Goal: Information Seeking & Learning: Check status

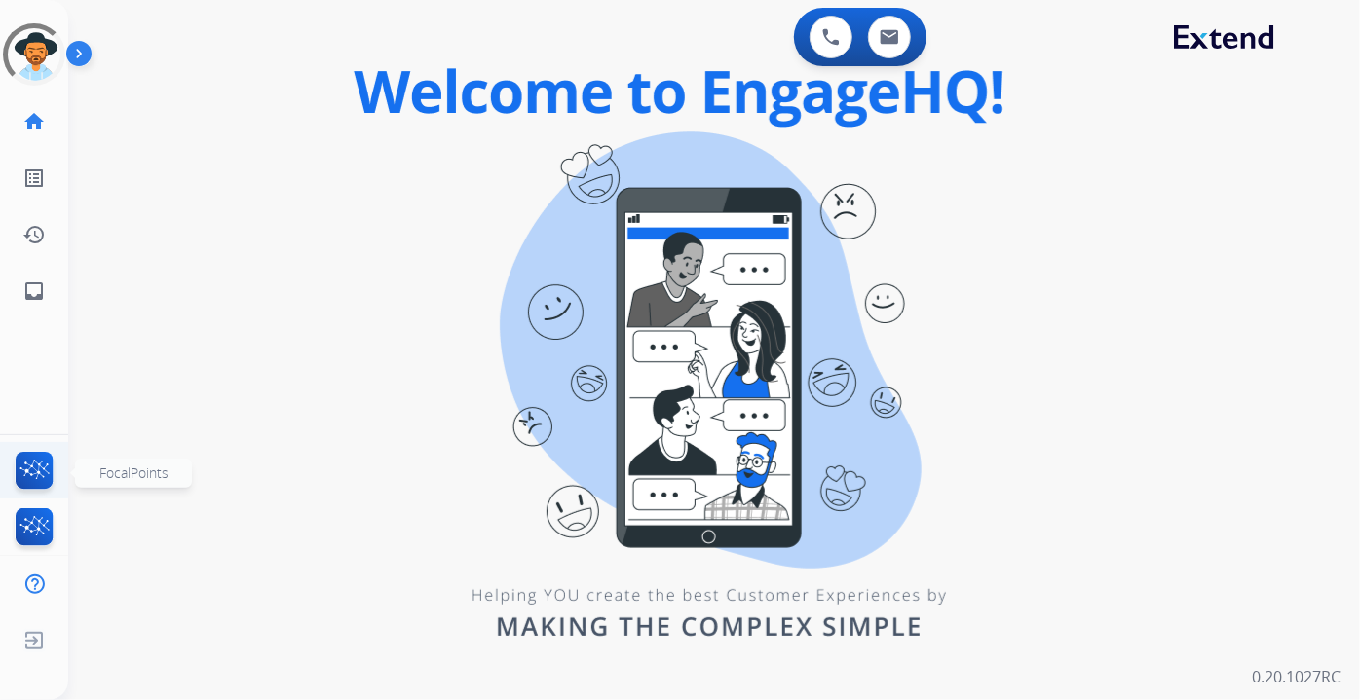
click at [45, 467] on img at bounding box center [35, 474] width 46 height 45
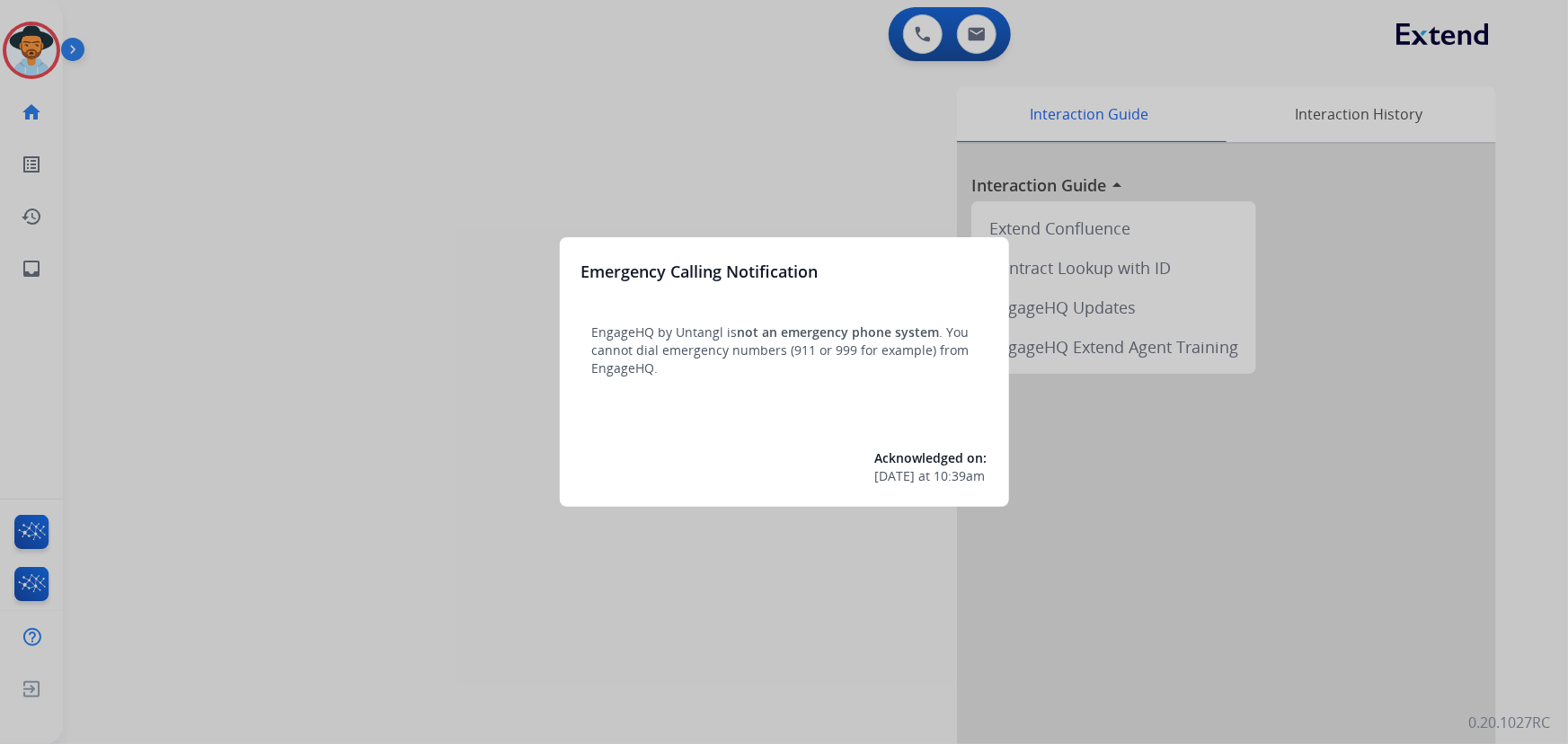
click at [1276, 517] on div at bounding box center [784, 372] width 1568 height 744
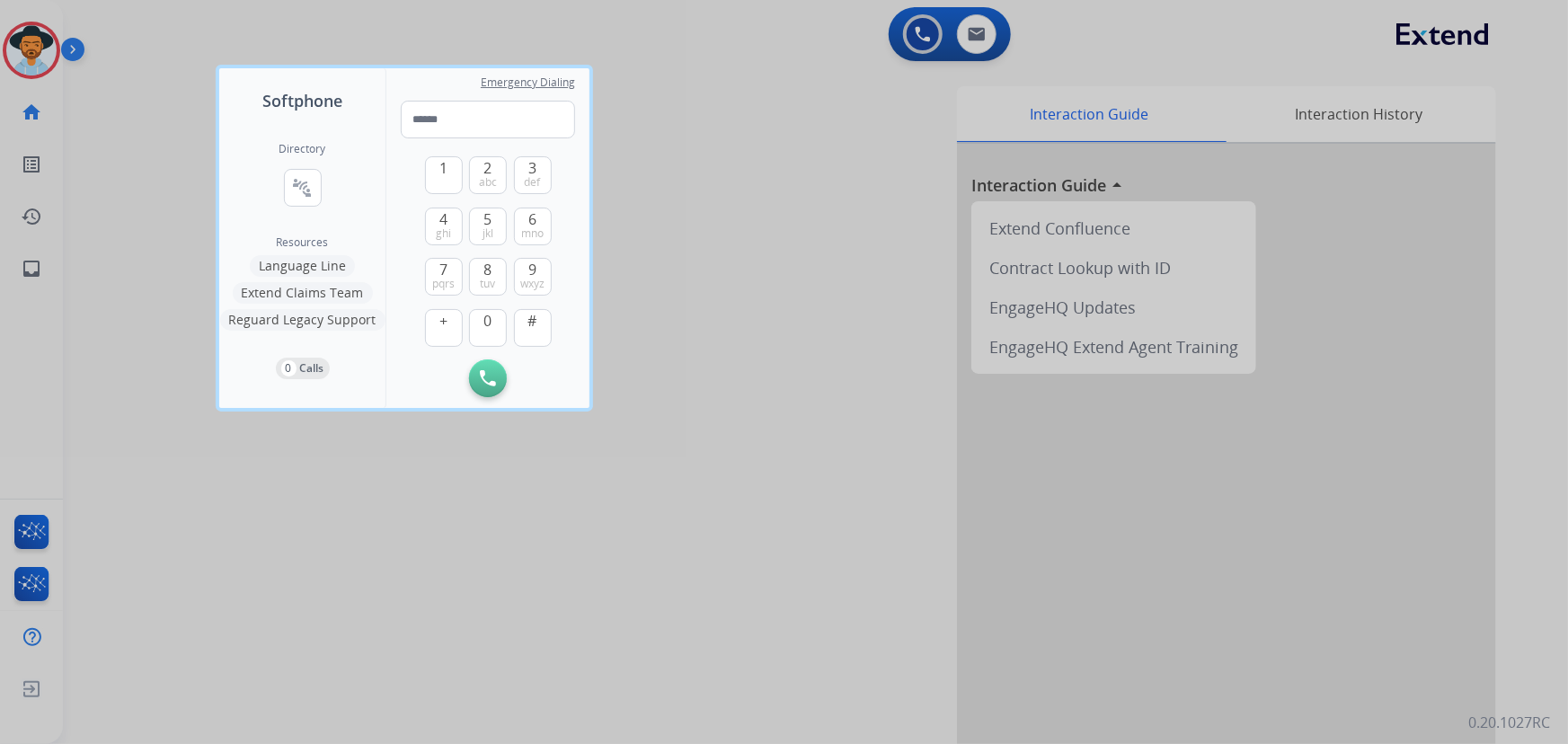
click at [976, 30] on div at bounding box center [784, 372] width 1568 height 744
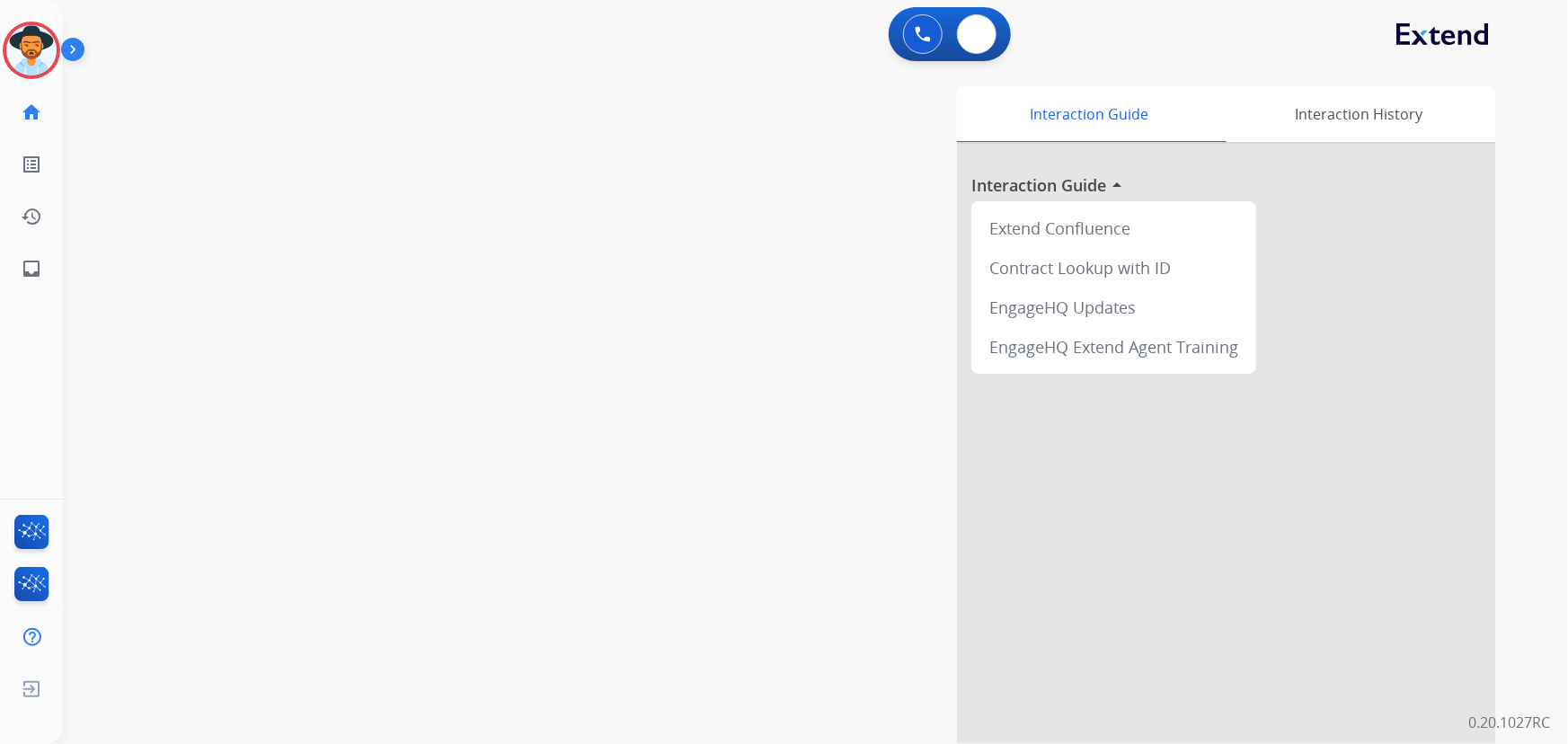
click at [976, 30] on img at bounding box center [976, 34] width 18 height 15
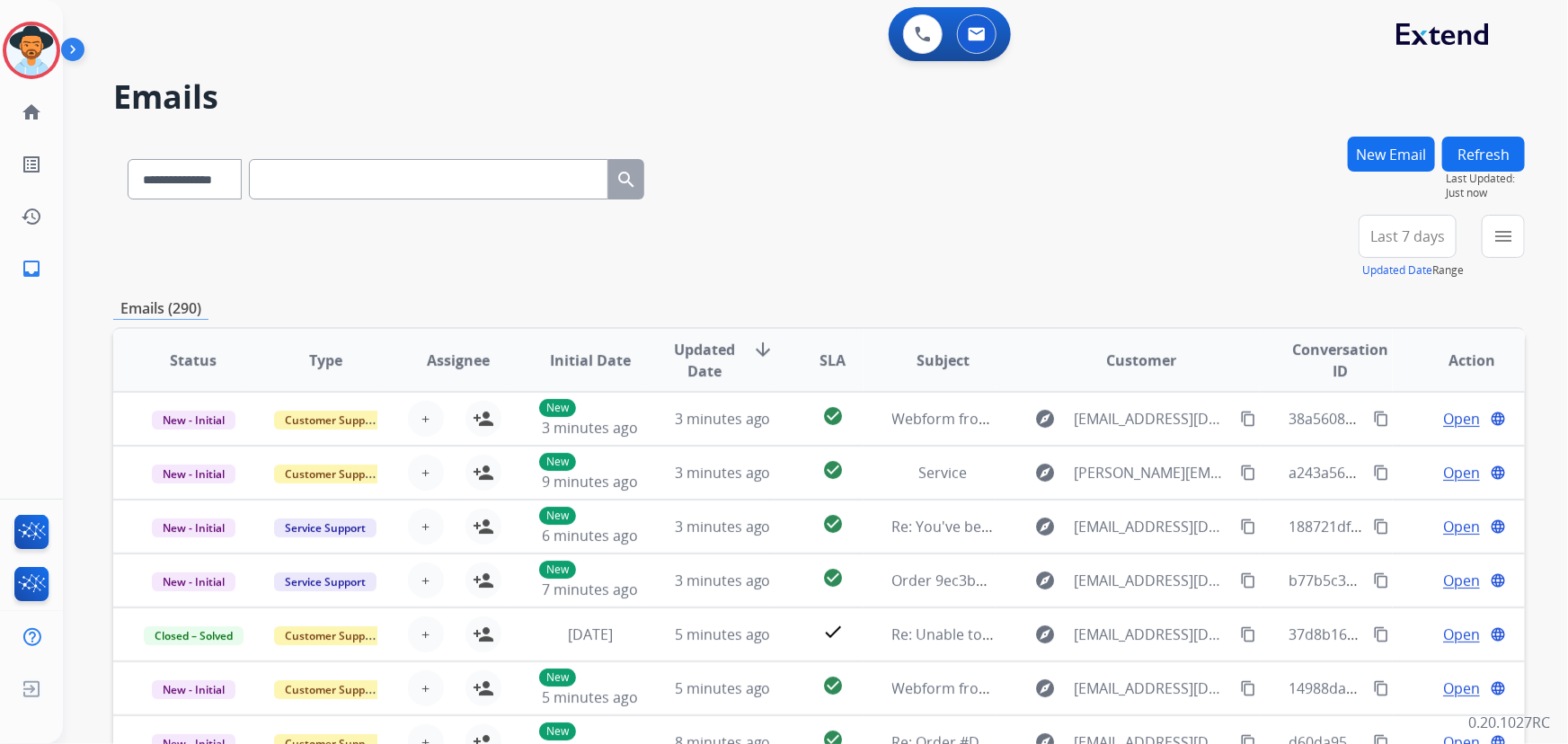
click at [341, 172] on input "text" at bounding box center [429, 179] width 360 height 41
paste input "**********"
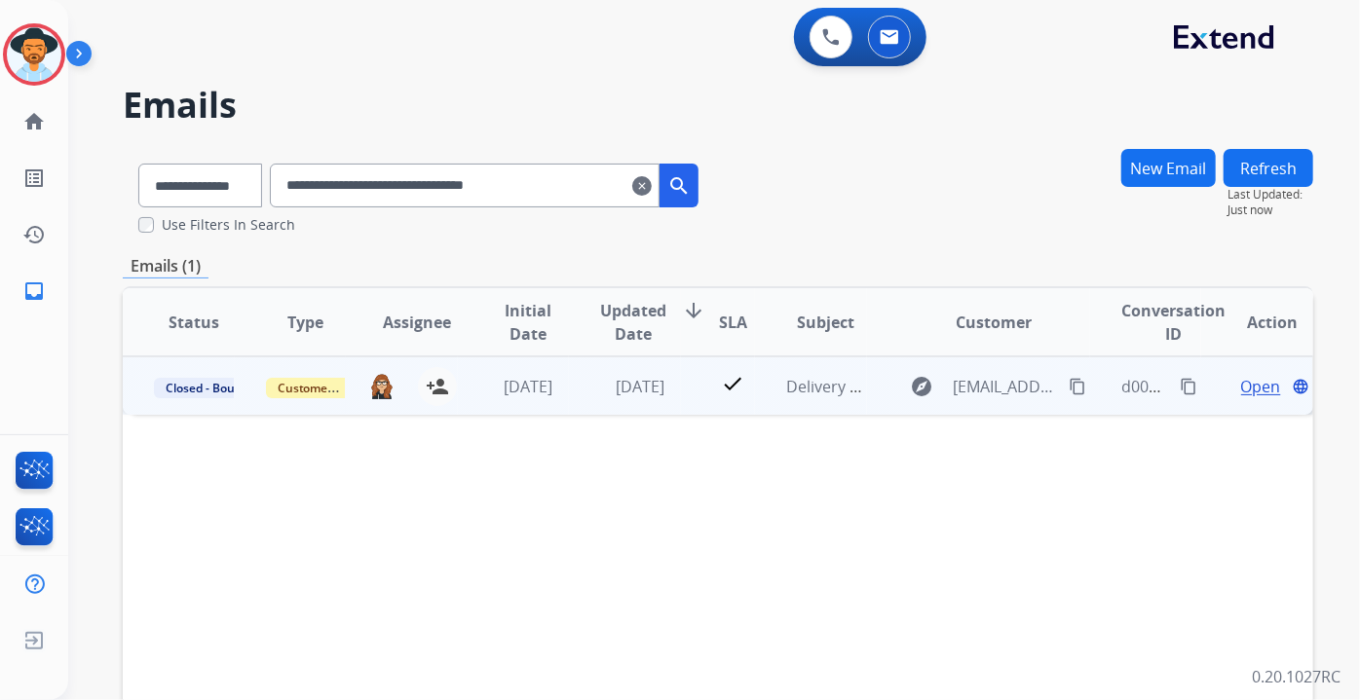
click at [1244, 395] on span "Open" at bounding box center [1261, 386] width 40 height 23
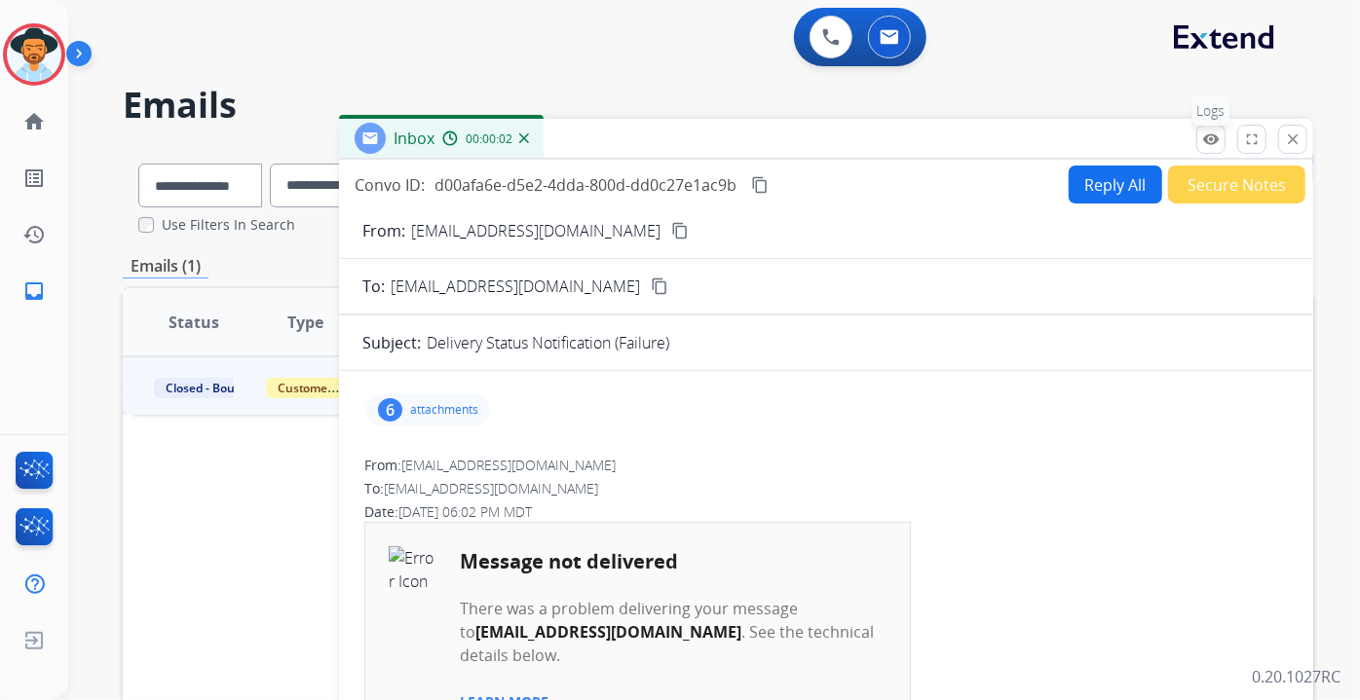
click at [1207, 148] on button "remove_red_eye Logs" at bounding box center [1210, 139] width 29 height 29
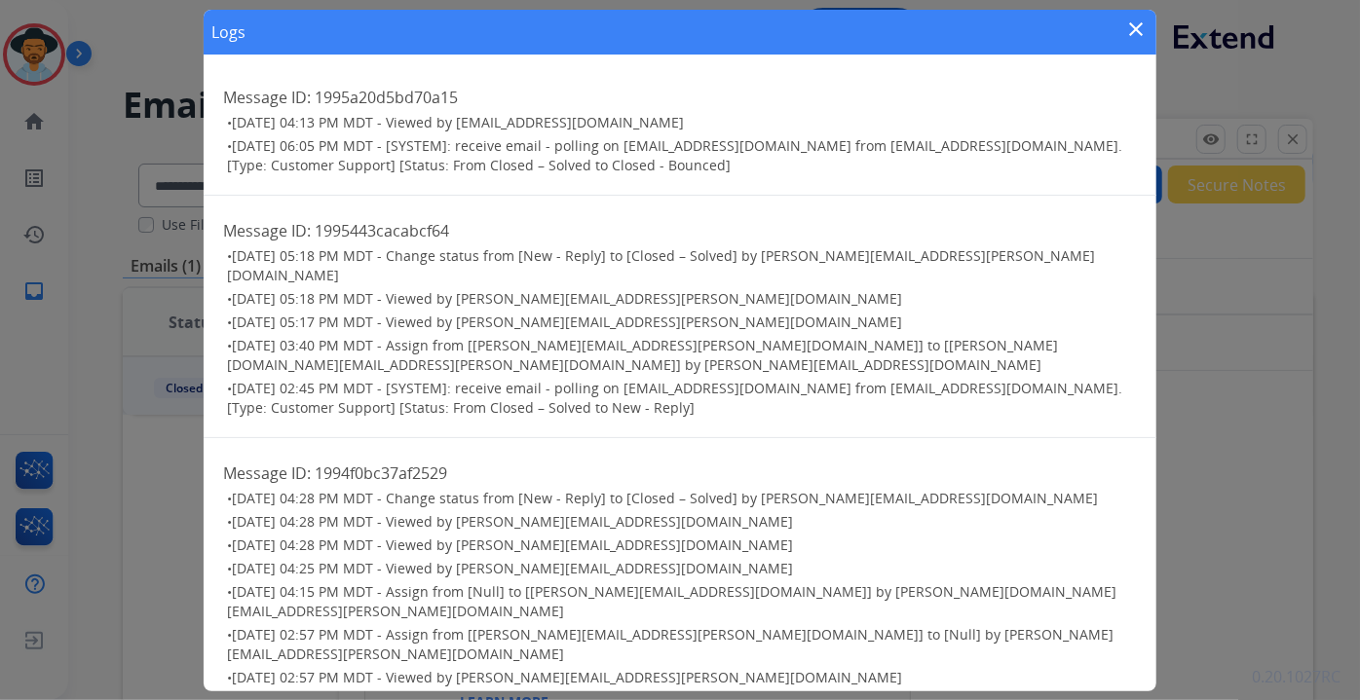
click at [876, 19] on div "Logs close" at bounding box center [680, 32] width 952 height 45
click at [871, 411] on div "Message ID: 1995443cacabcf64 • 09/16/2025 - 05:18 PM MDT - Change status from […" at bounding box center [680, 317] width 952 height 243
click at [707, 15] on div "Logs close" at bounding box center [680, 32] width 952 height 45
click at [1130, 27] on mat-icon "close" at bounding box center [1136, 29] width 23 height 23
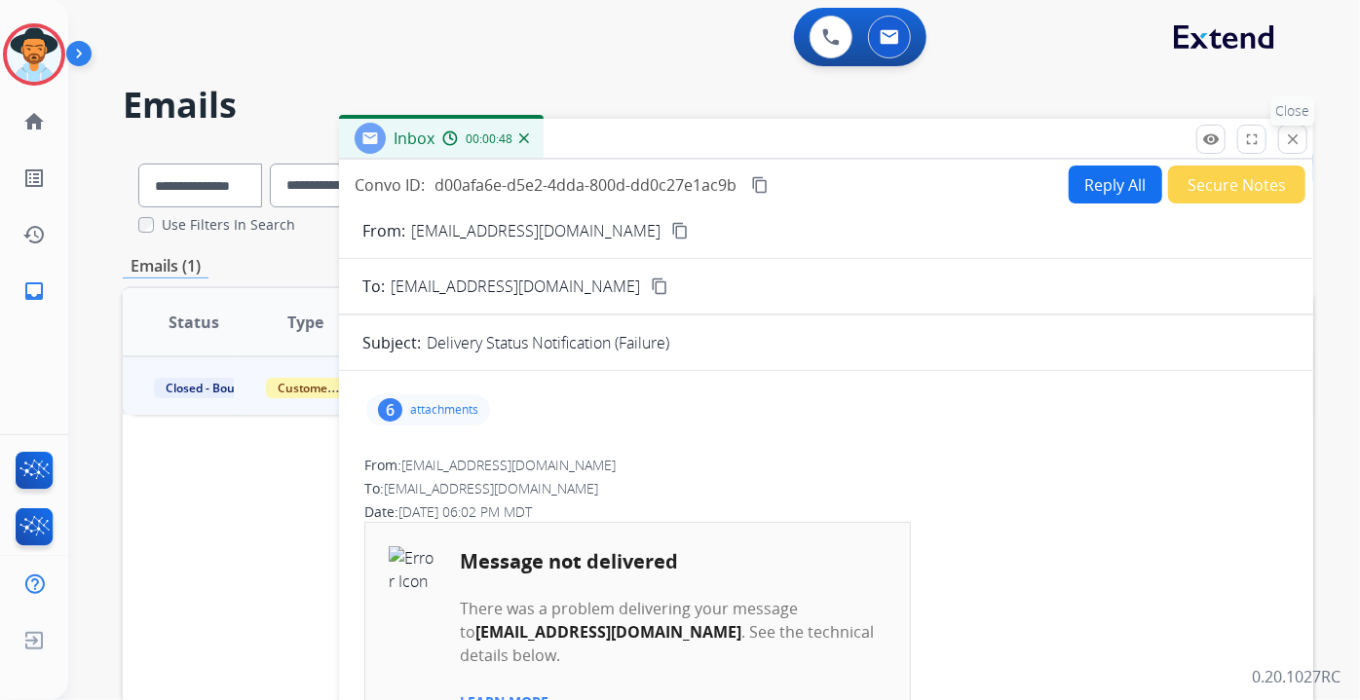
click at [1287, 133] on mat-icon "close" at bounding box center [1293, 140] width 18 height 18
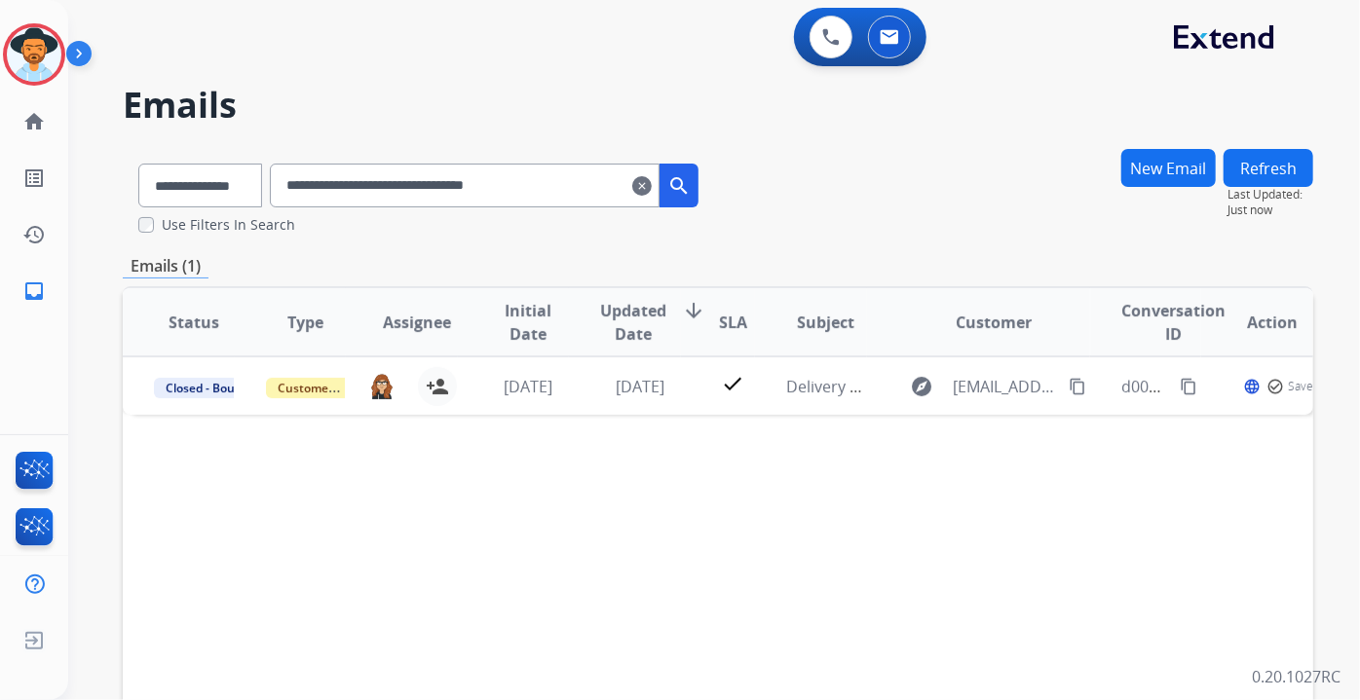
drag, startPoint x: 571, startPoint y: 183, endPoint x: 101, endPoint y: 174, distance: 469.7
click at [101, 174] on div "**********" at bounding box center [690, 420] width 1245 height 700
paste input "text"
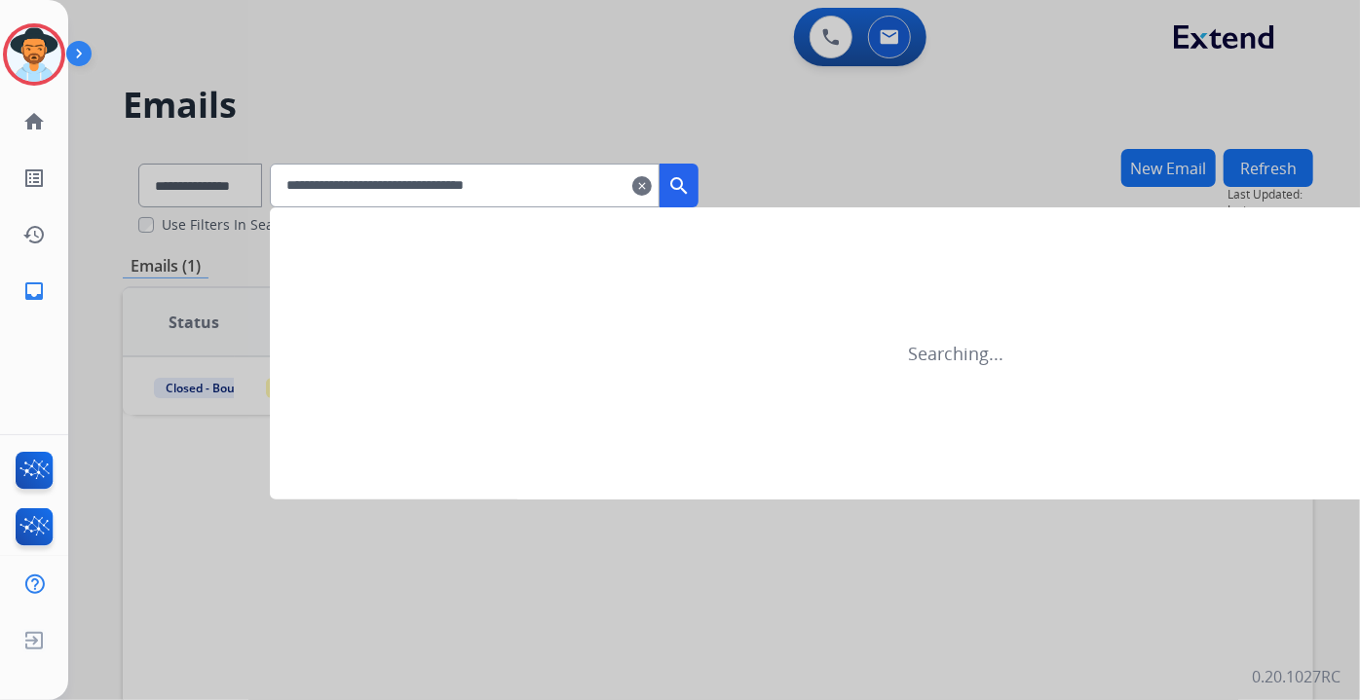
click at [691, 174] on mat-icon "search" at bounding box center [678, 185] width 23 height 23
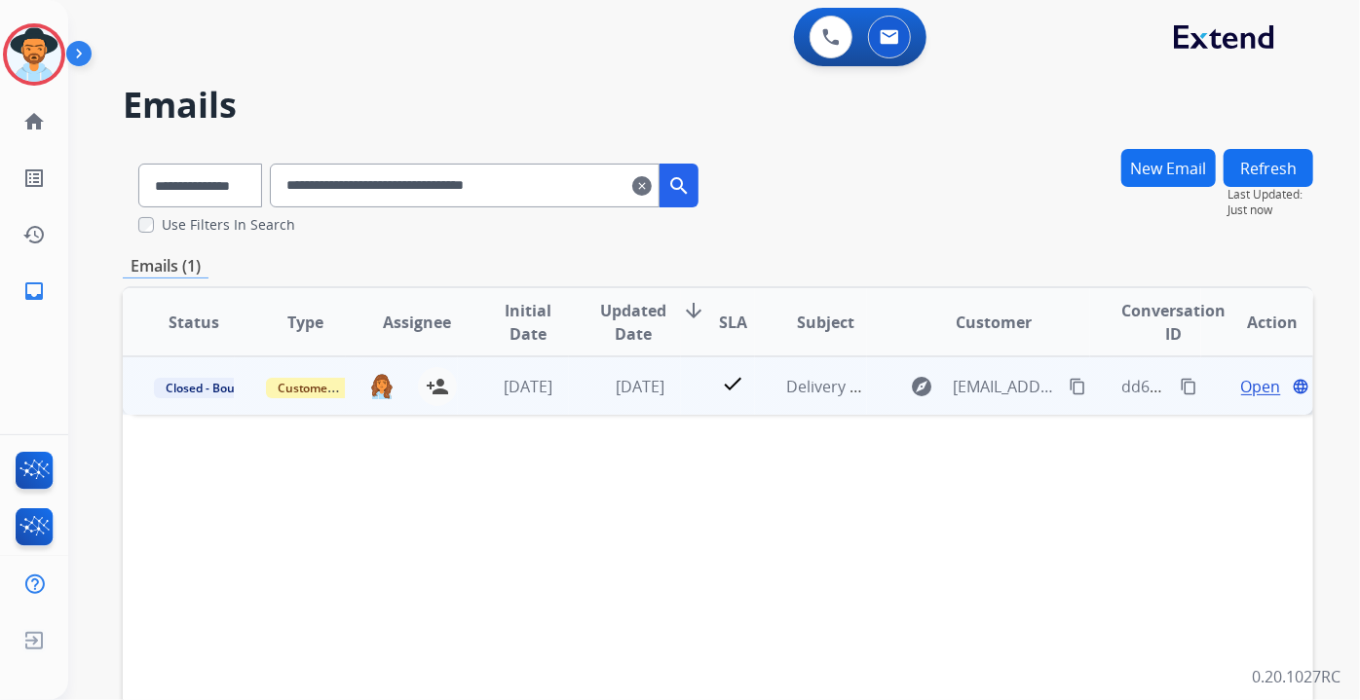
click at [1241, 383] on span "Open" at bounding box center [1261, 386] width 40 height 23
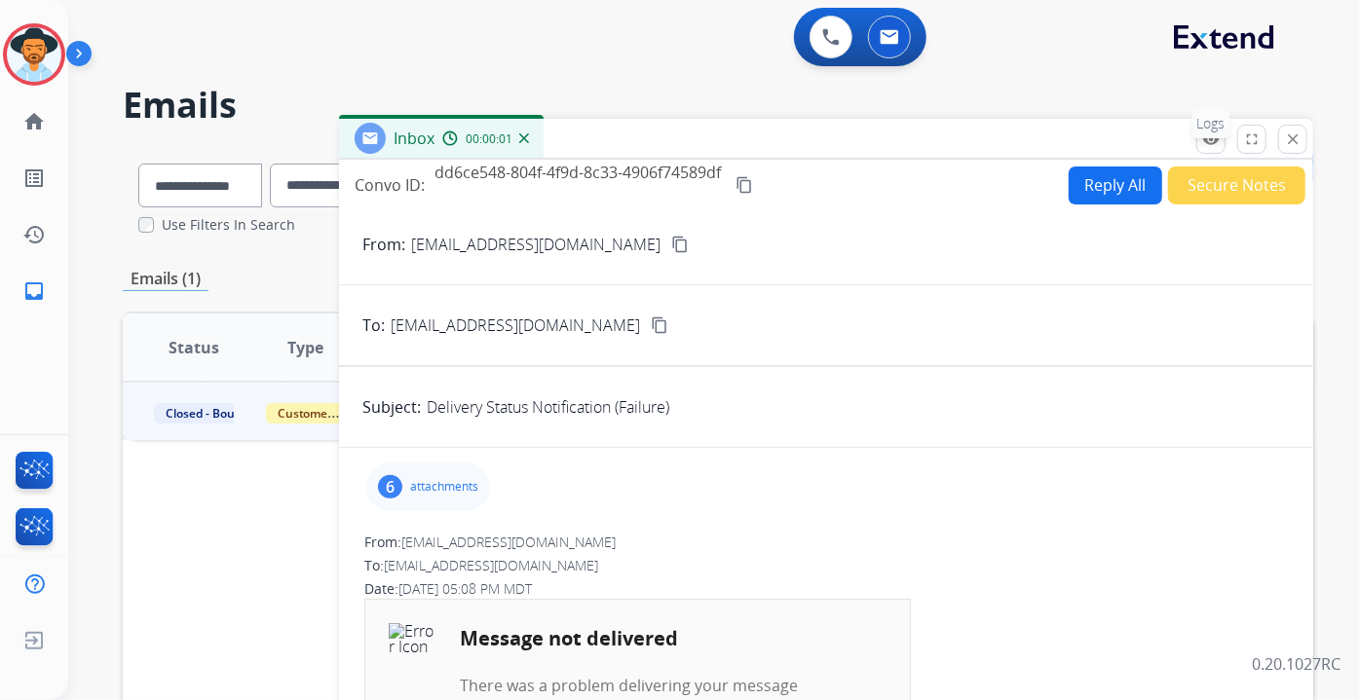
click at [1213, 136] on p "Logs" at bounding box center [1211, 123] width 38 height 29
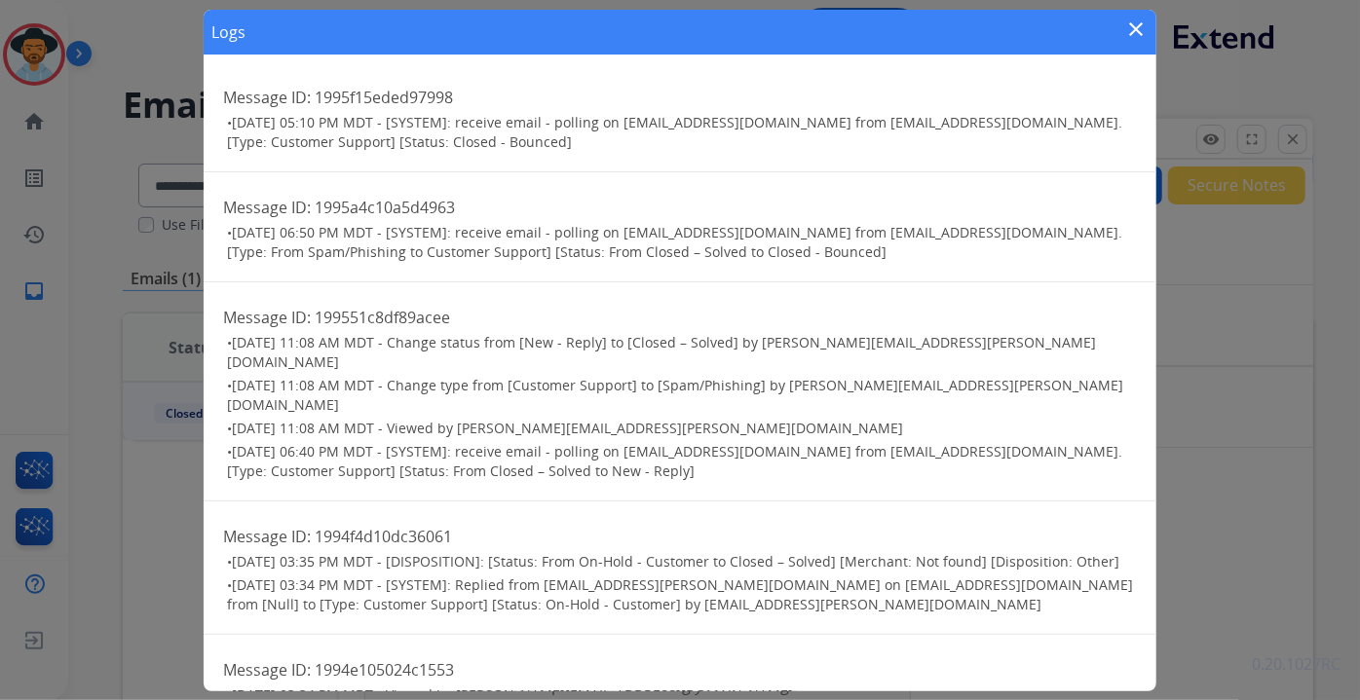
click at [1137, 23] on mat-icon "close" at bounding box center [1136, 29] width 23 height 23
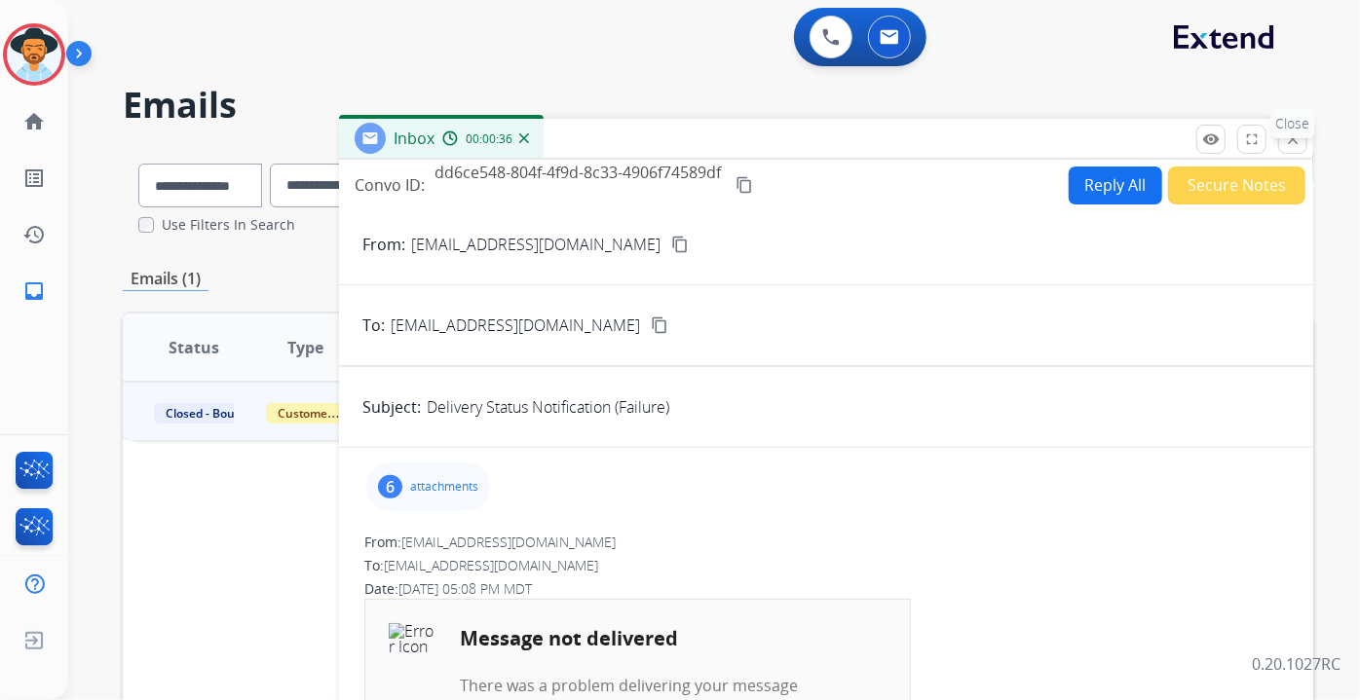
click at [1293, 135] on p "Close" at bounding box center [1293, 123] width 44 height 29
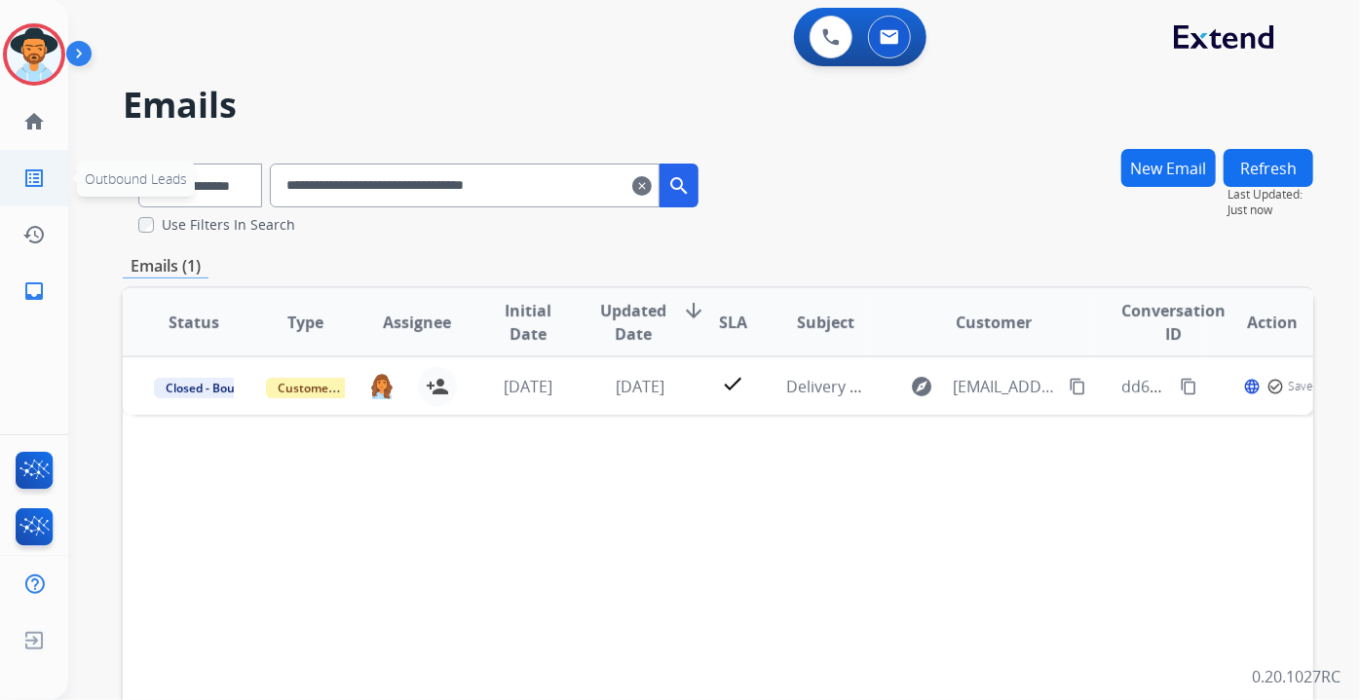
drag, startPoint x: 598, startPoint y: 181, endPoint x: 0, endPoint y: 183, distance: 598.2
click at [0, 183] on div "**********" at bounding box center [680, 350] width 1360 height 700
paste input "text"
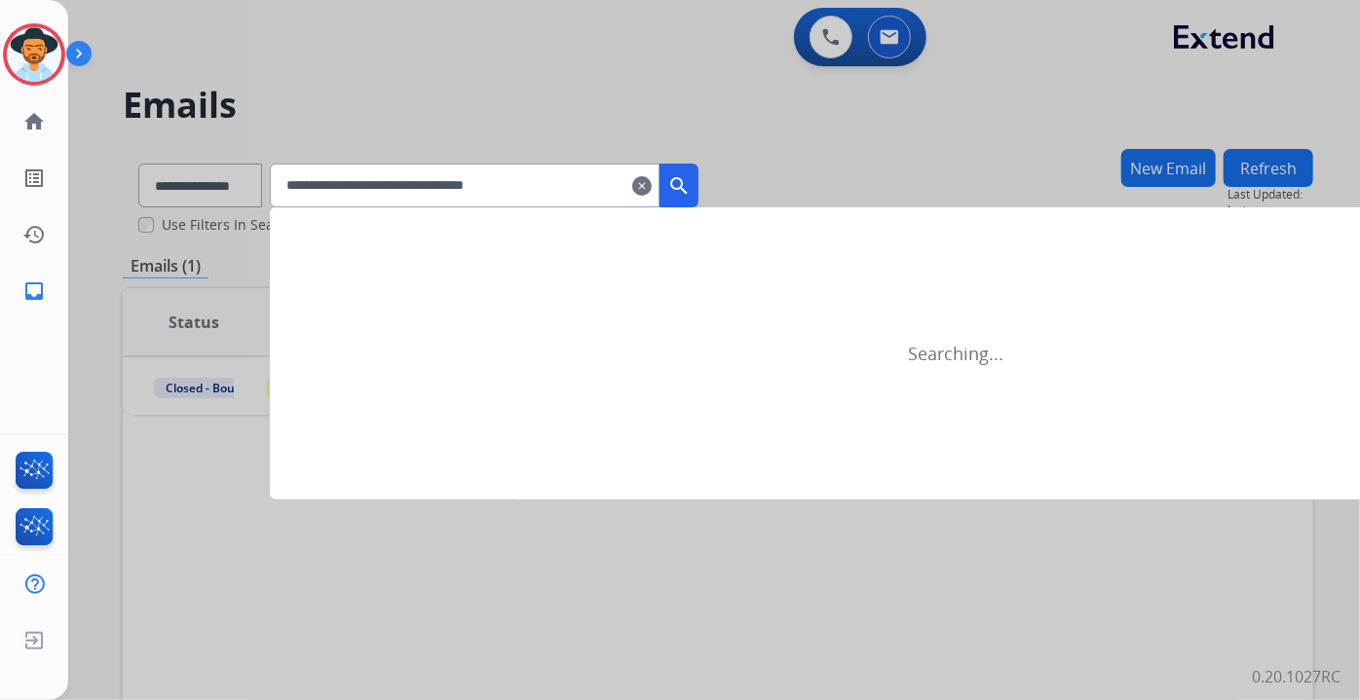
click at [697, 166] on button "search" at bounding box center [679, 186] width 39 height 44
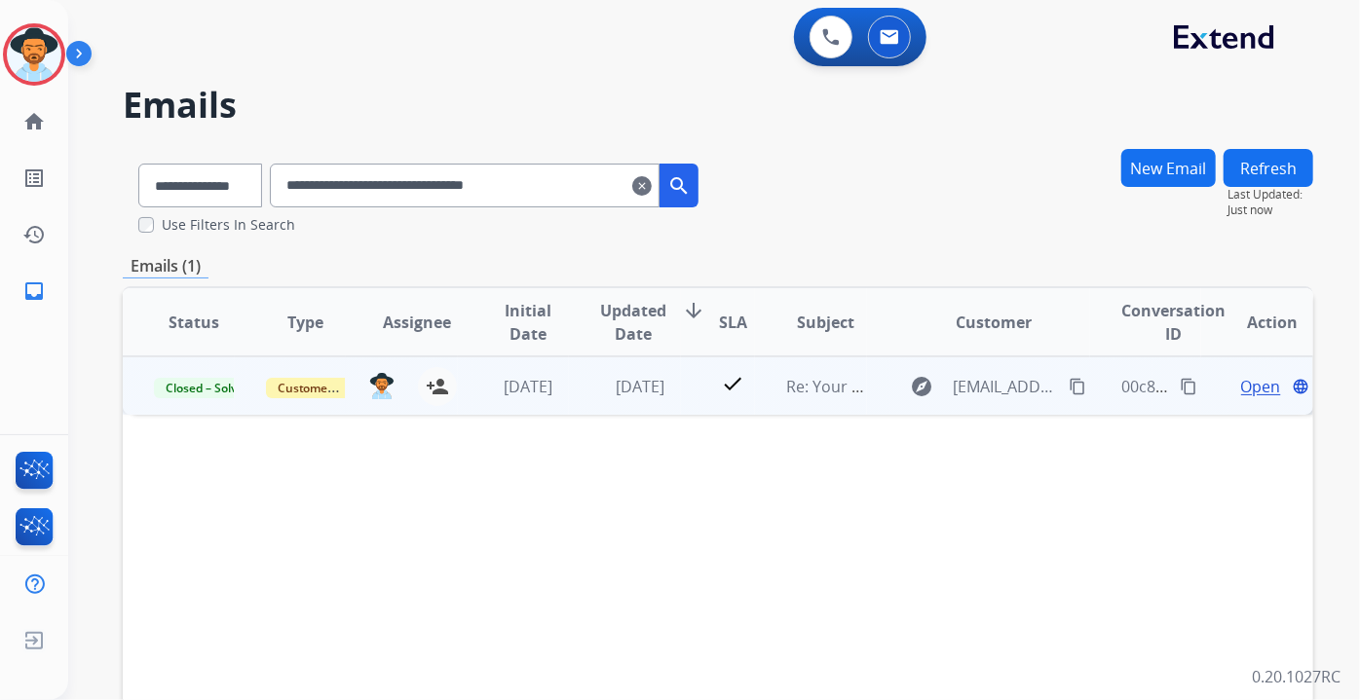
click at [1241, 392] on span "Open" at bounding box center [1261, 386] width 40 height 23
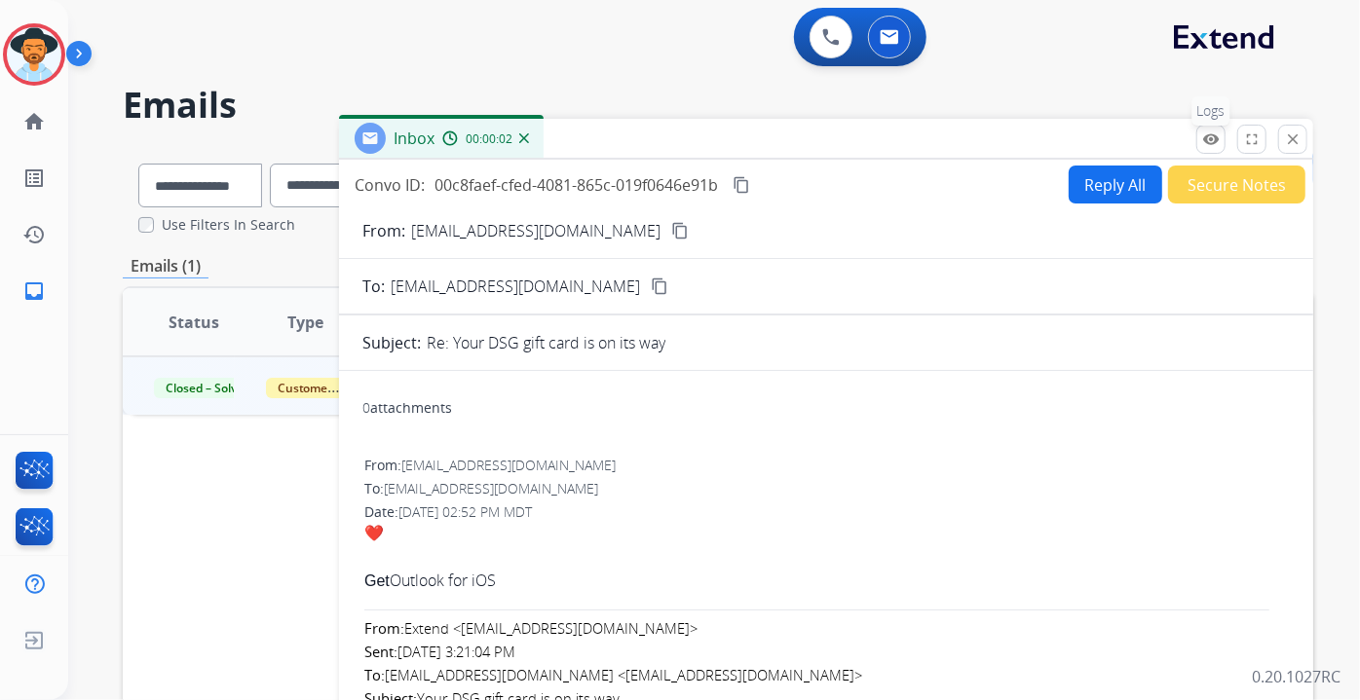
click at [1210, 139] on mat-icon "remove_red_eye" at bounding box center [1211, 140] width 18 height 18
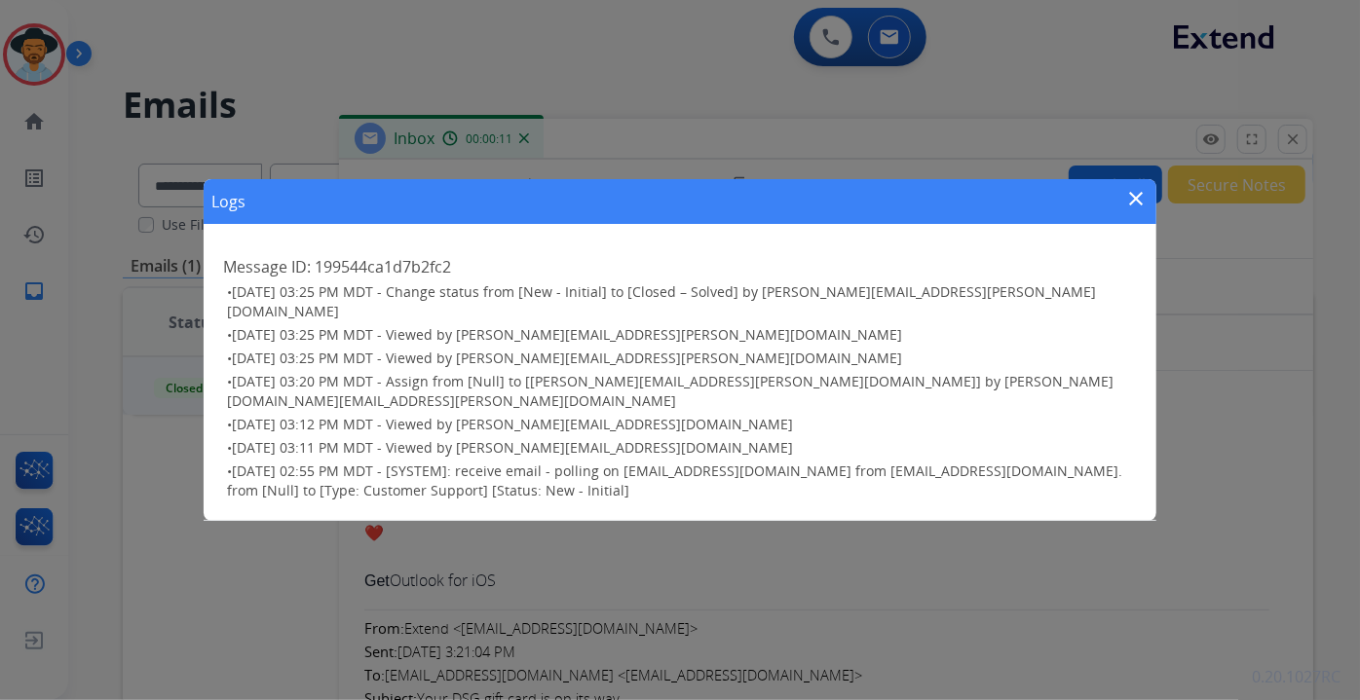
click at [1138, 210] on mat-icon "close" at bounding box center [1136, 198] width 23 height 23
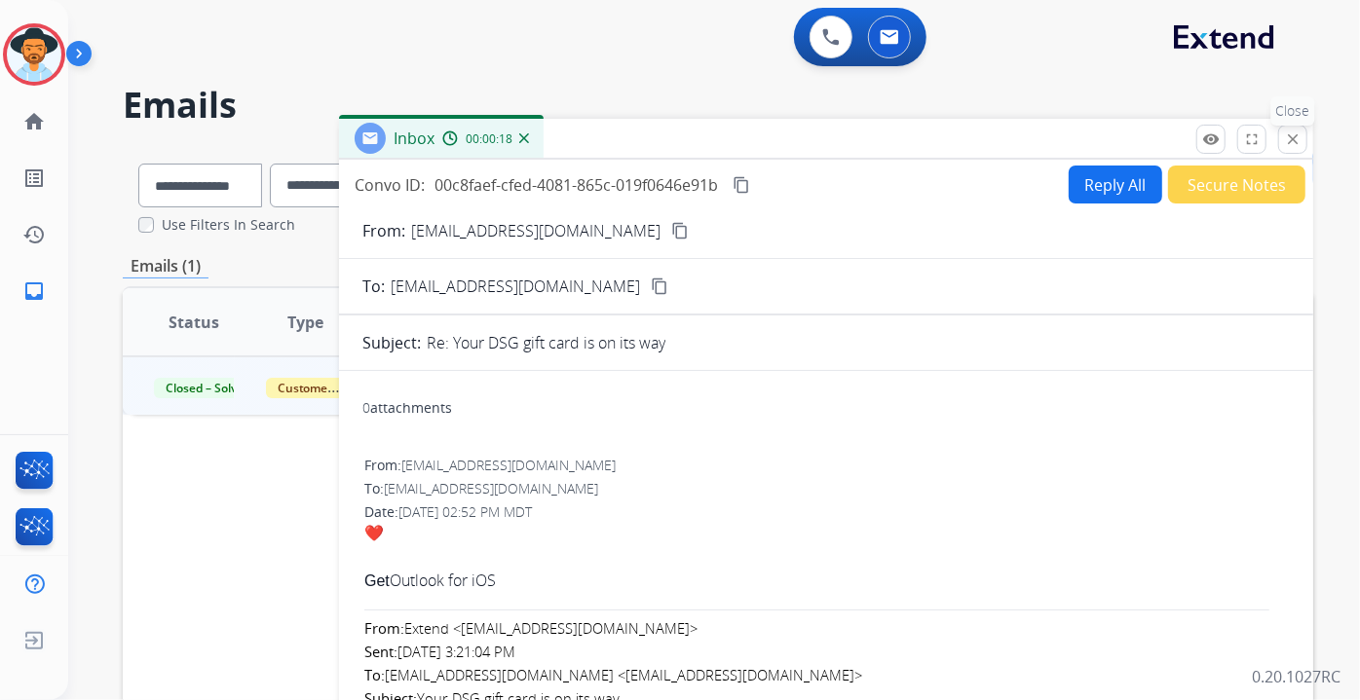
click at [1293, 131] on mat-icon "close" at bounding box center [1293, 140] width 18 height 18
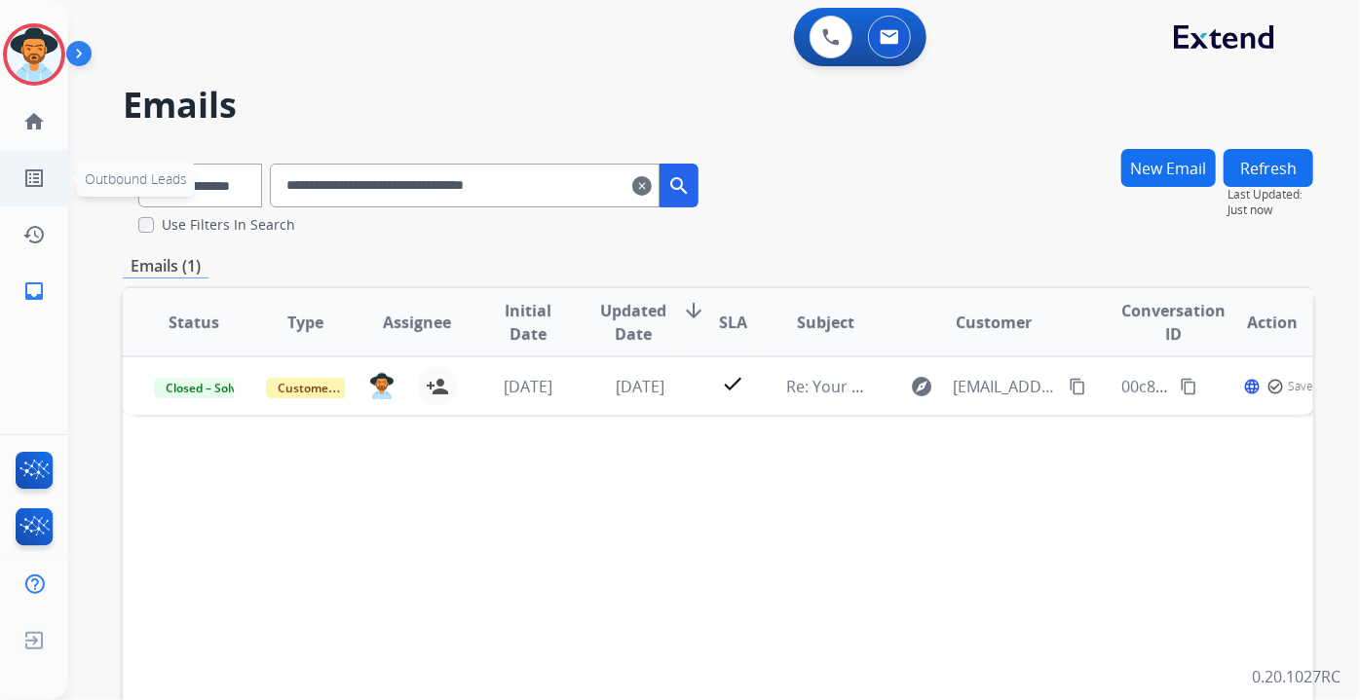
drag, startPoint x: 615, startPoint y: 178, endPoint x: 0, endPoint y: 181, distance: 614.8
click at [0, 181] on div "**********" at bounding box center [680, 350] width 1360 height 700
paste input "text"
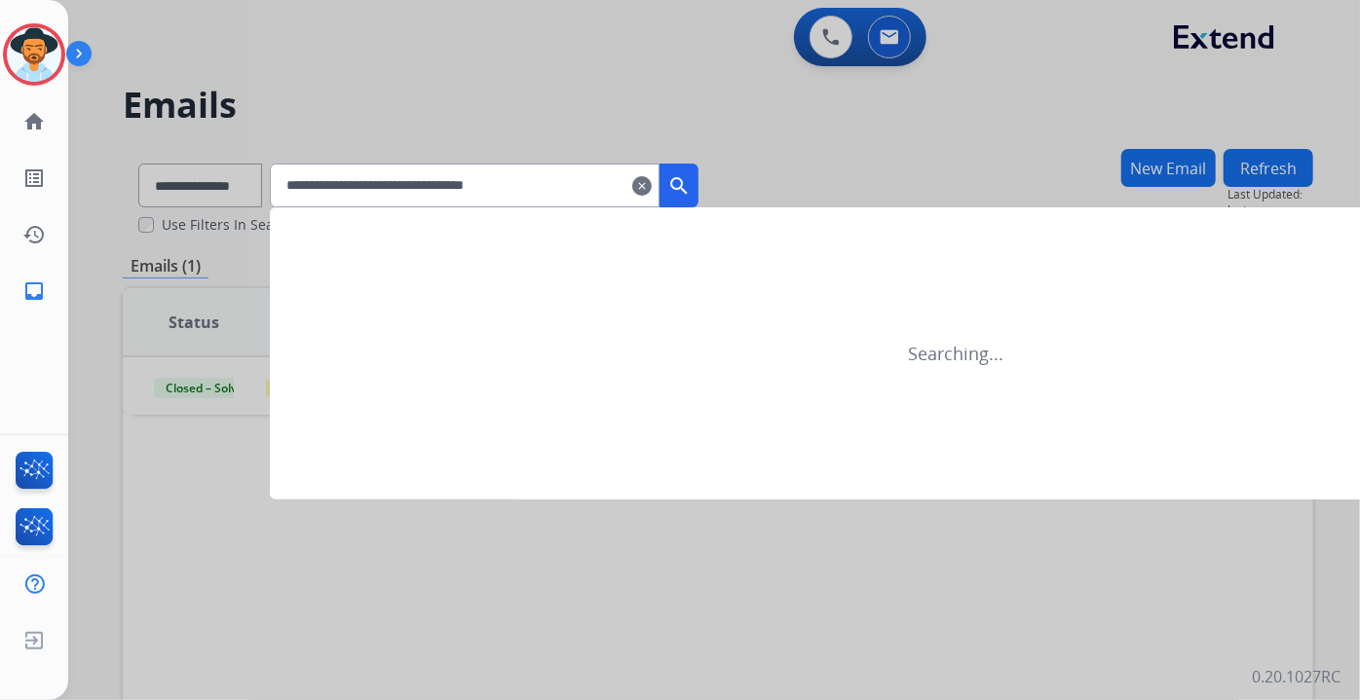
type input "**********"
click at [691, 178] on mat-icon "search" at bounding box center [678, 185] width 23 height 23
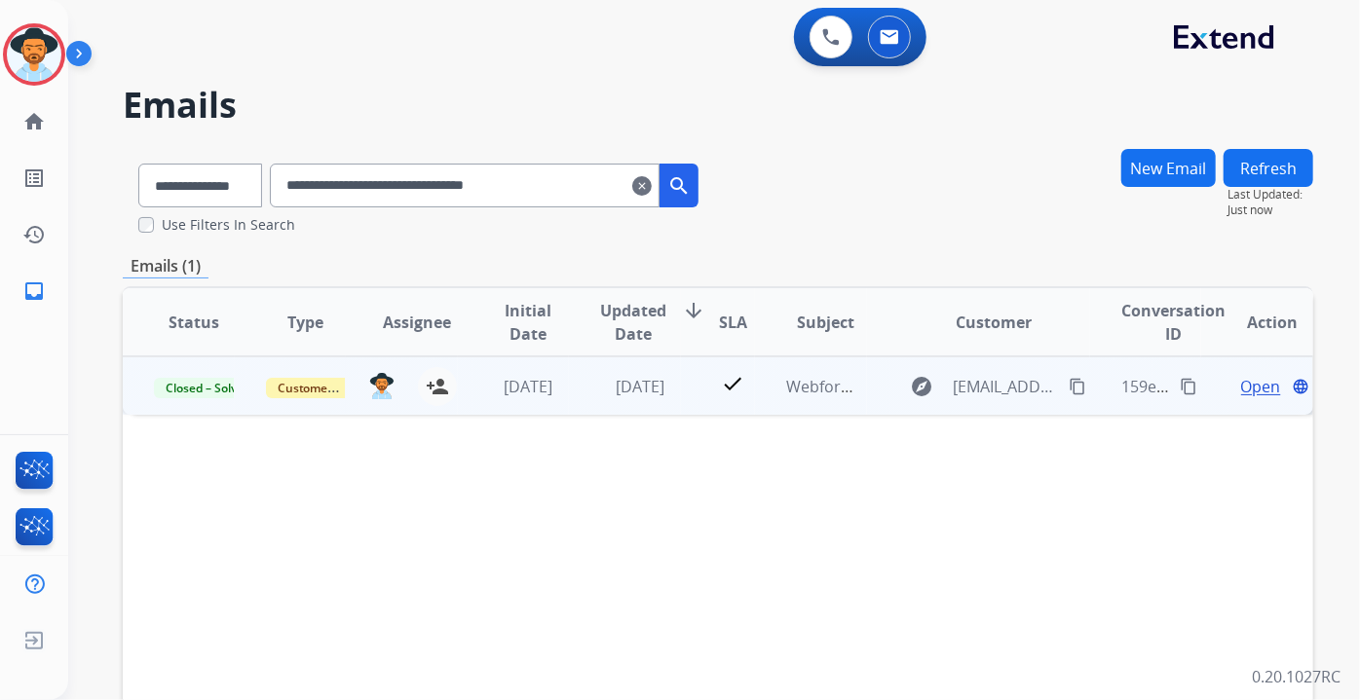
click at [1244, 384] on span "Open" at bounding box center [1261, 386] width 40 height 23
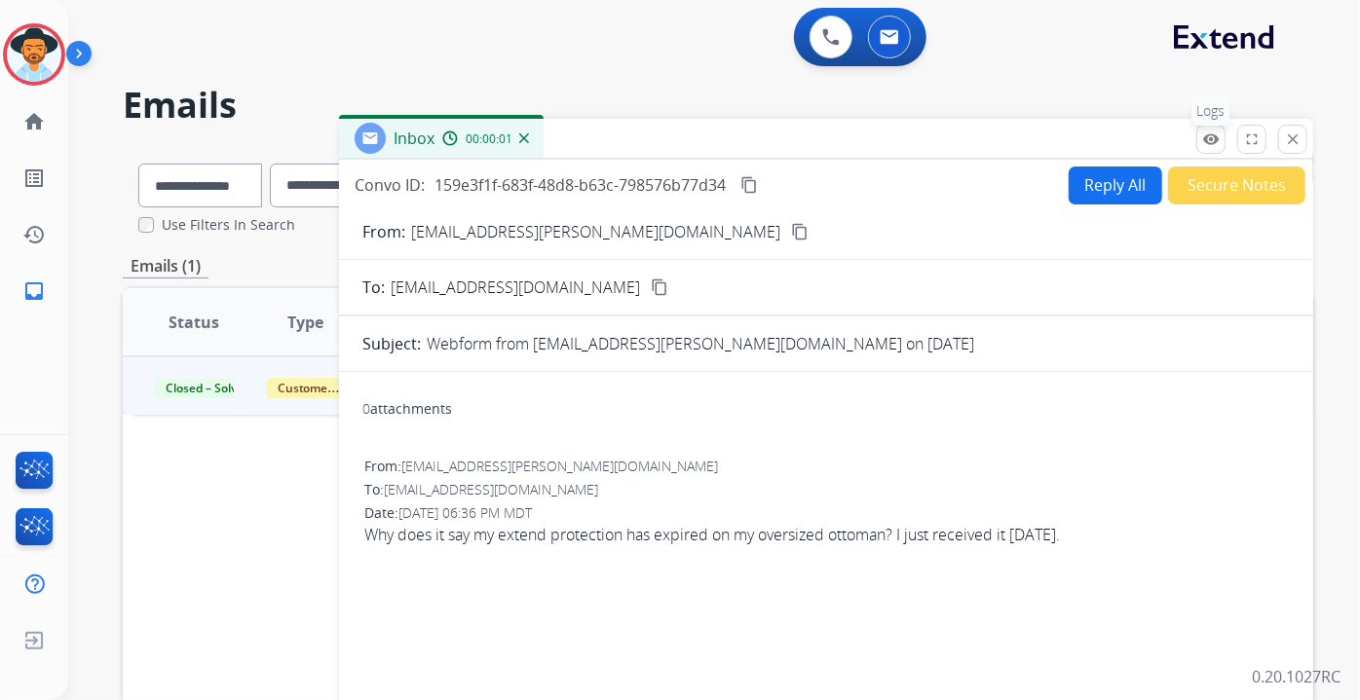
click at [1206, 129] on button "remove_red_eye Logs" at bounding box center [1210, 139] width 29 height 29
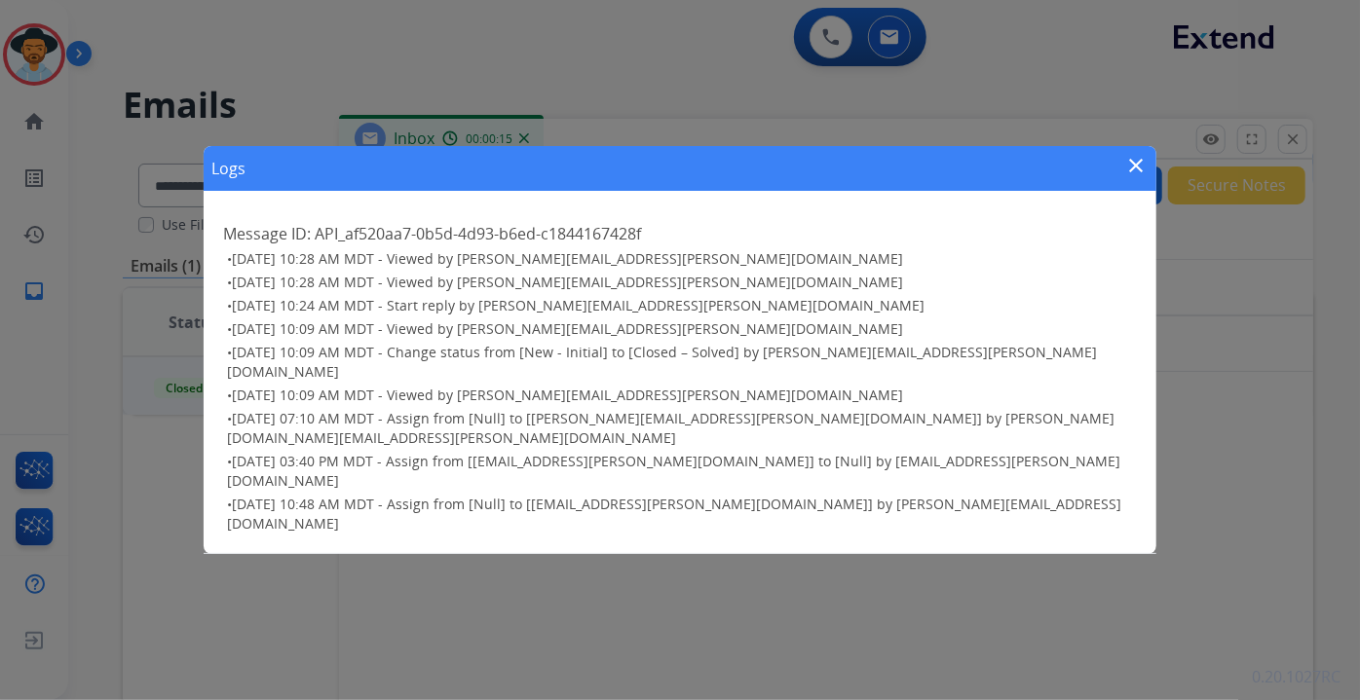
click at [1132, 177] on mat-icon "close" at bounding box center [1136, 165] width 23 height 23
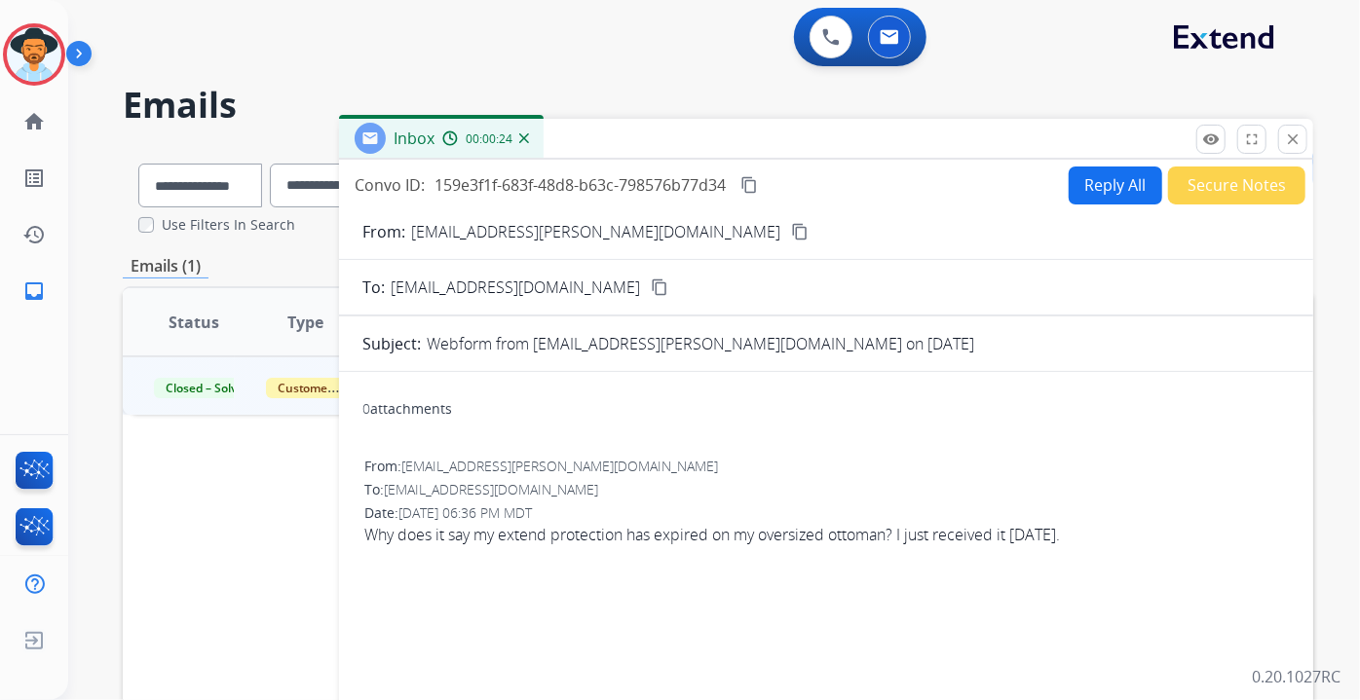
click at [1297, 143] on mat-icon "close" at bounding box center [1293, 140] width 18 height 18
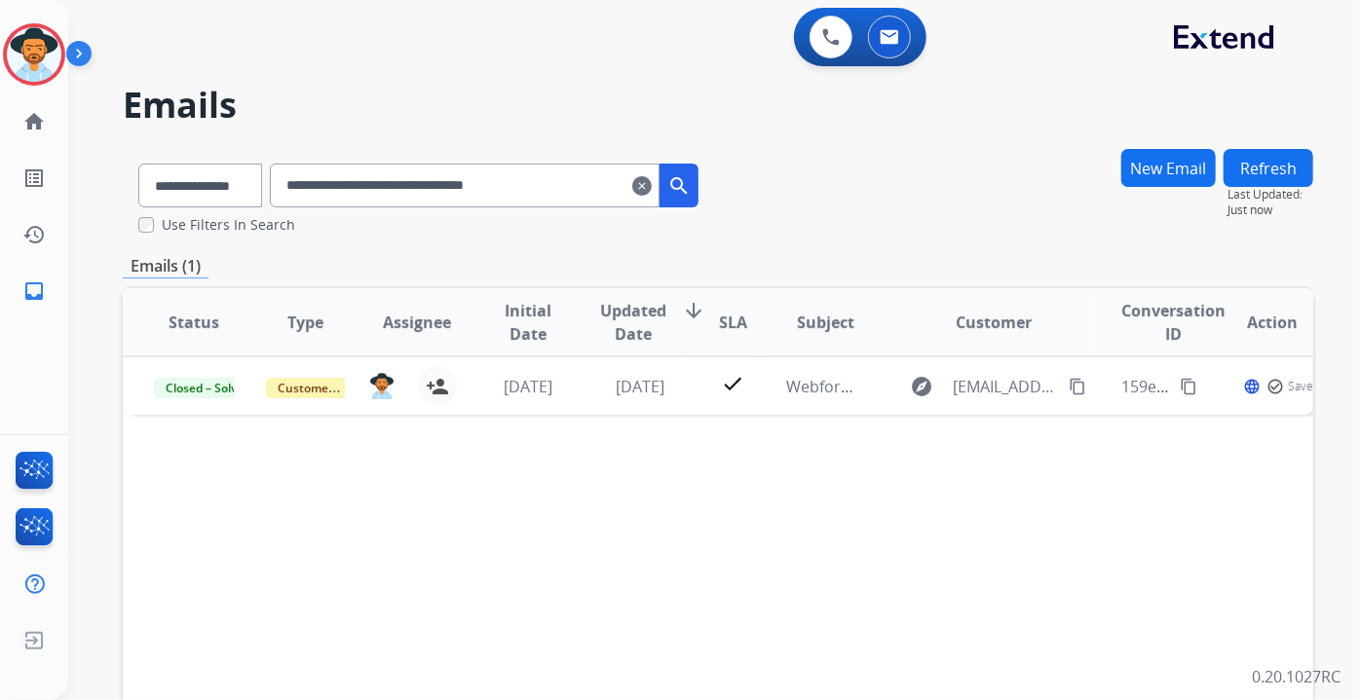
click at [652, 189] on mat-icon "clear" at bounding box center [641, 185] width 19 height 23
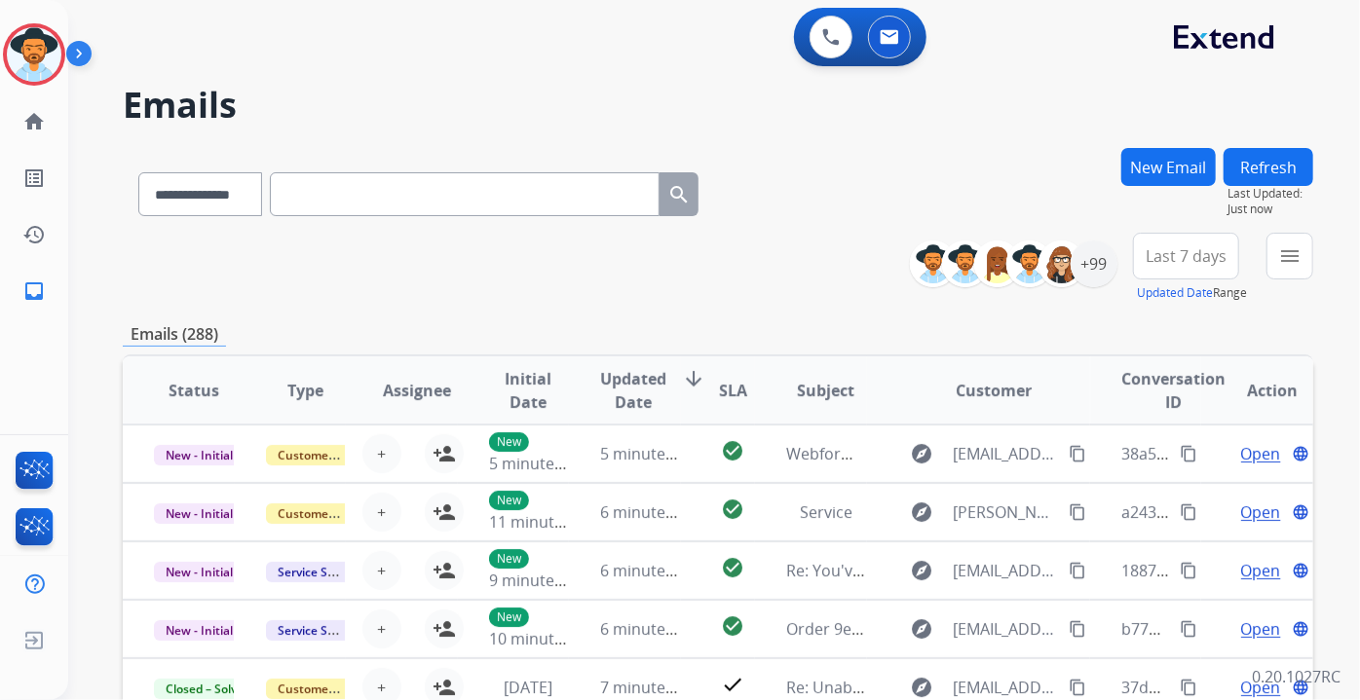
click at [618, 197] on input "text" at bounding box center [465, 194] width 390 height 44
paste input "**********"
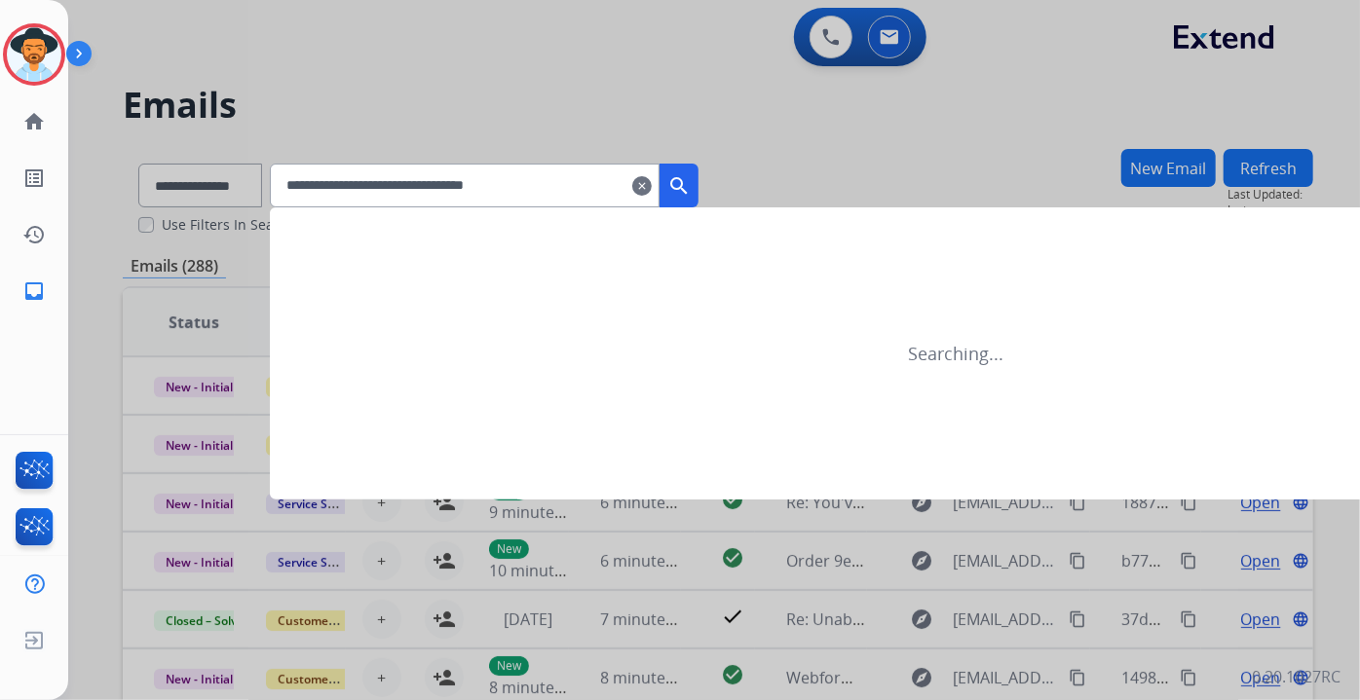
click at [691, 191] on mat-icon "search" at bounding box center [678, 185] width 23 height 23
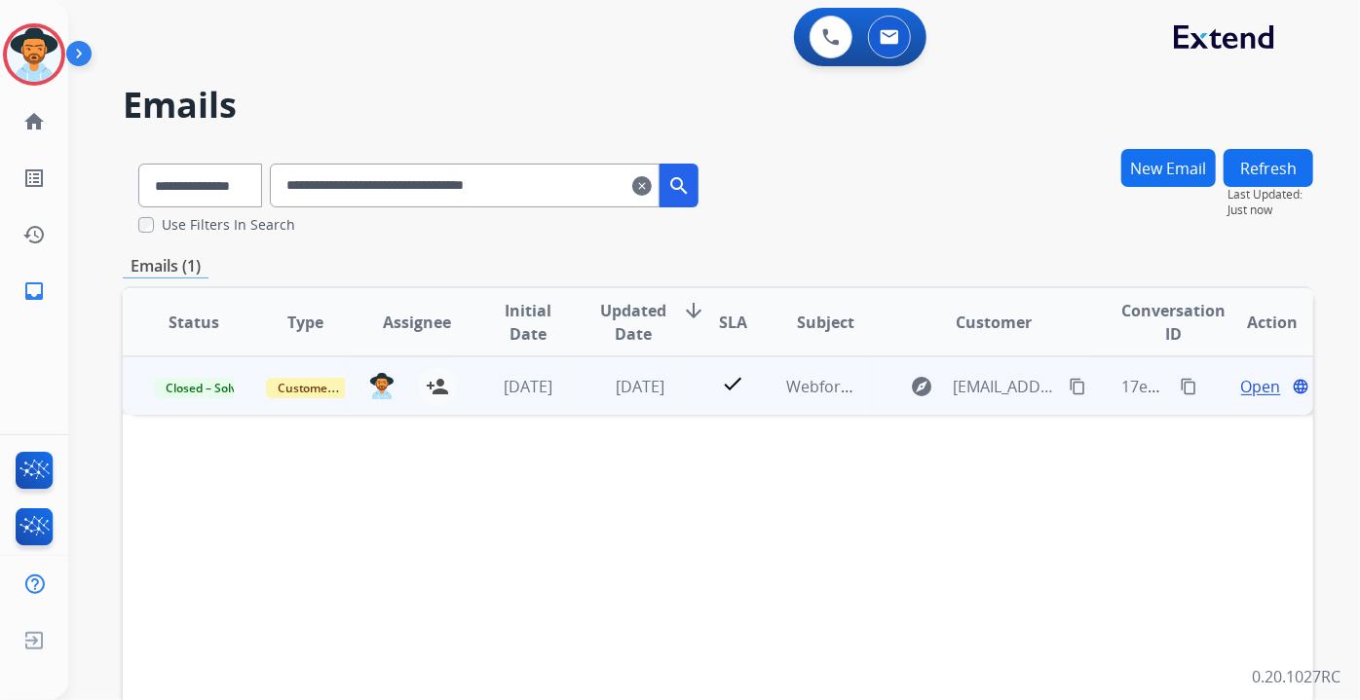
click at [1241, 382] on span "Open" at bounding box center [1261, 386] width 40 height 23
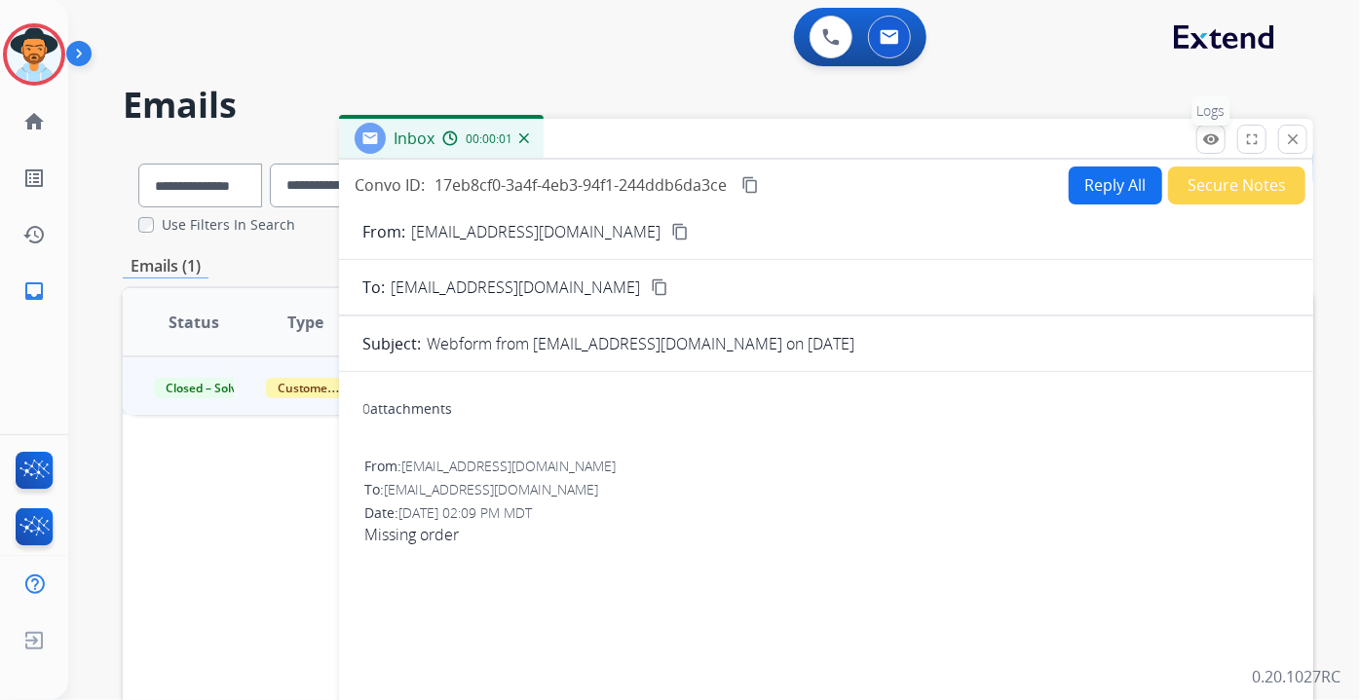
click at [1213, 144] on mat-icon "remove_red_eye" at bounding box center [1211, 140] width 18 height 18
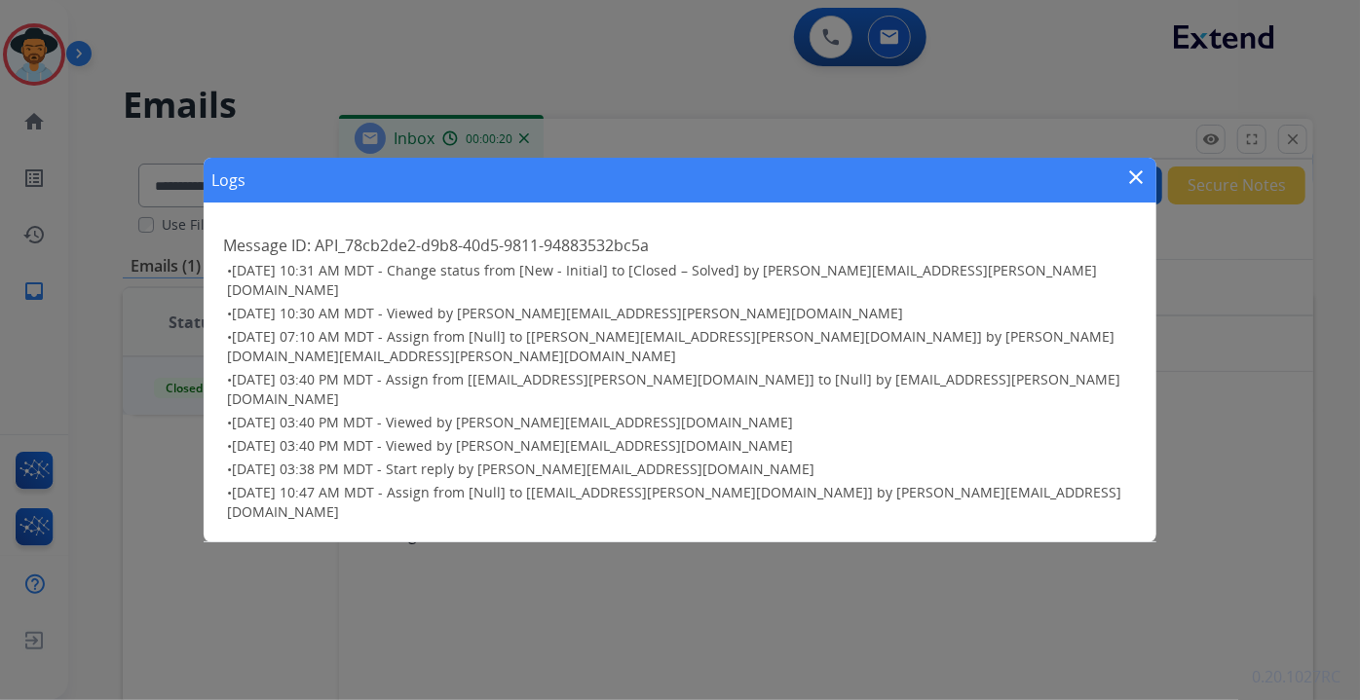
drag, startPoint x: 1131, startPoint y: 218, endPoint x: 1183, endPoint y: 206, distance: 53.2
click at [1130, 189] on mat-icon "close" at bounding box center [1136, 177] width 23 height 23
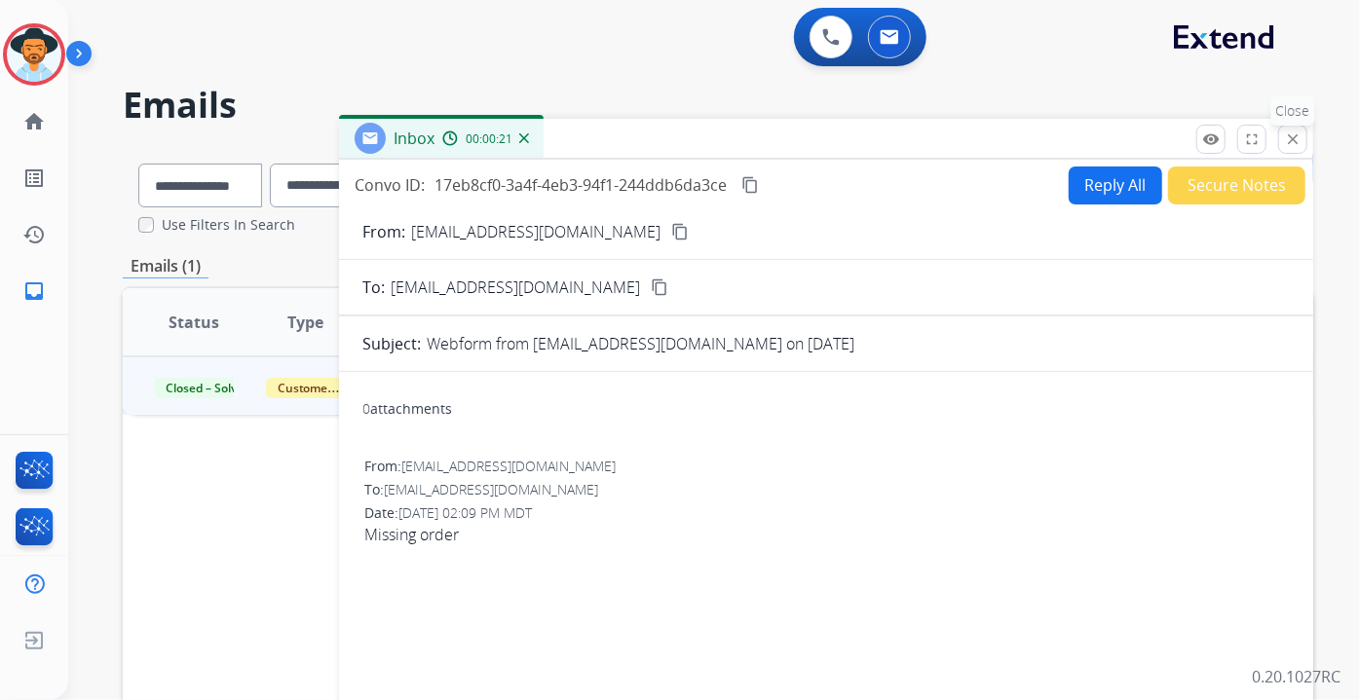
click at [1299, 140] on mat-icon "close" at bounding box center [1293, 140] width 18 height 18
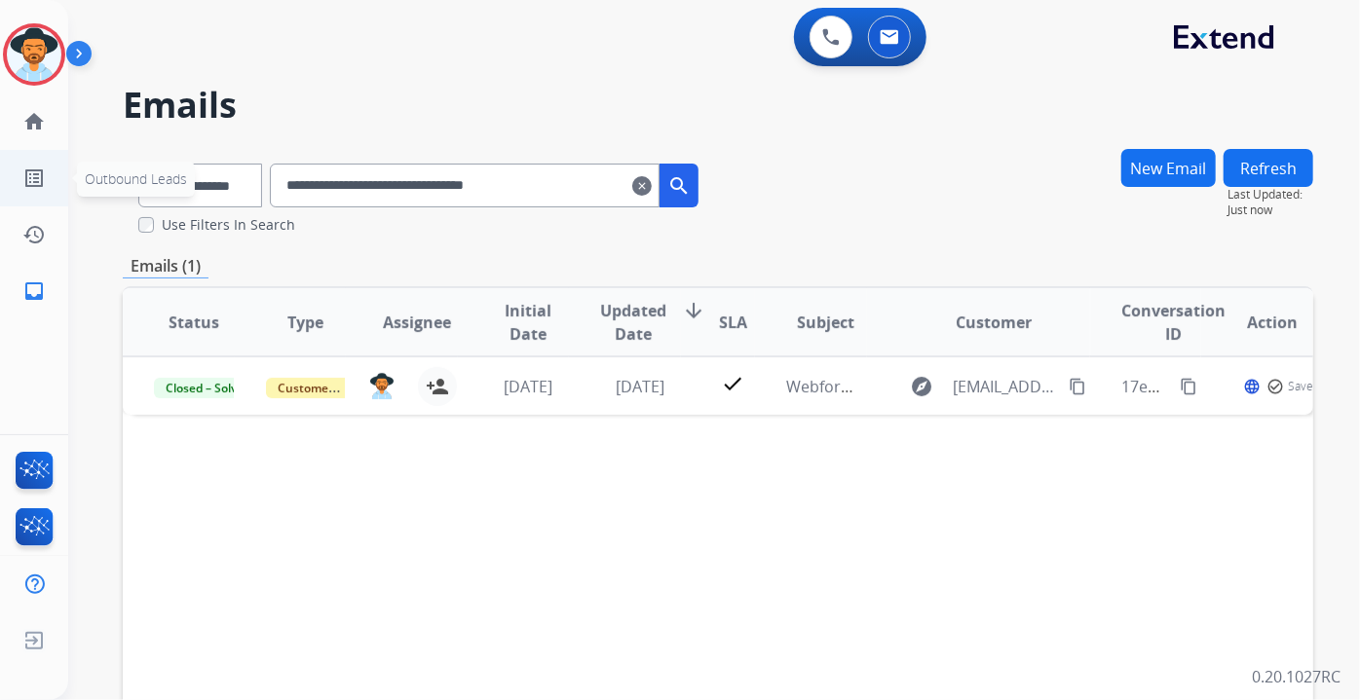
drag, startPoint x: 592, startPoint y: 183, endPoint x: 0, endPoint y: 191, distance: 592.4
click at [0, 191] on div "**********" at bounding box center [680, 350] width 1360 height 700
paste input "text"
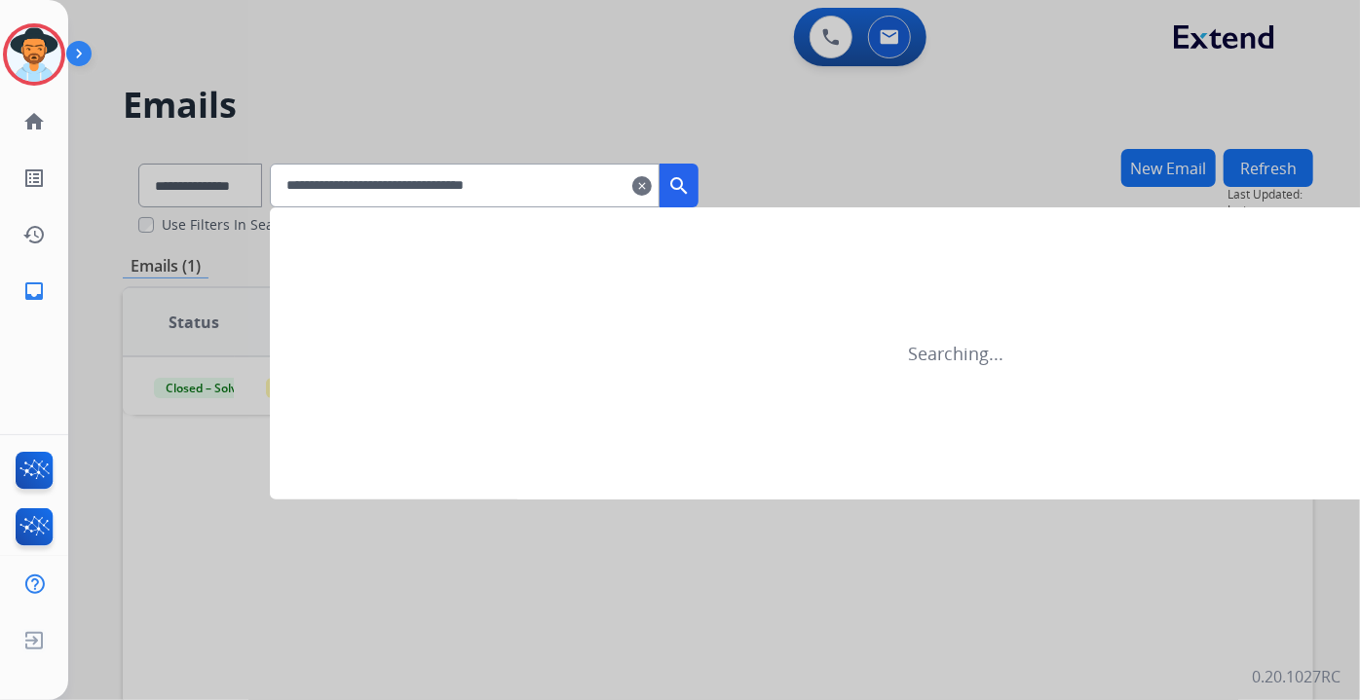
click at [691, 177] on mat-icon "search" at bounding box center [678, 185] width 23 height 23
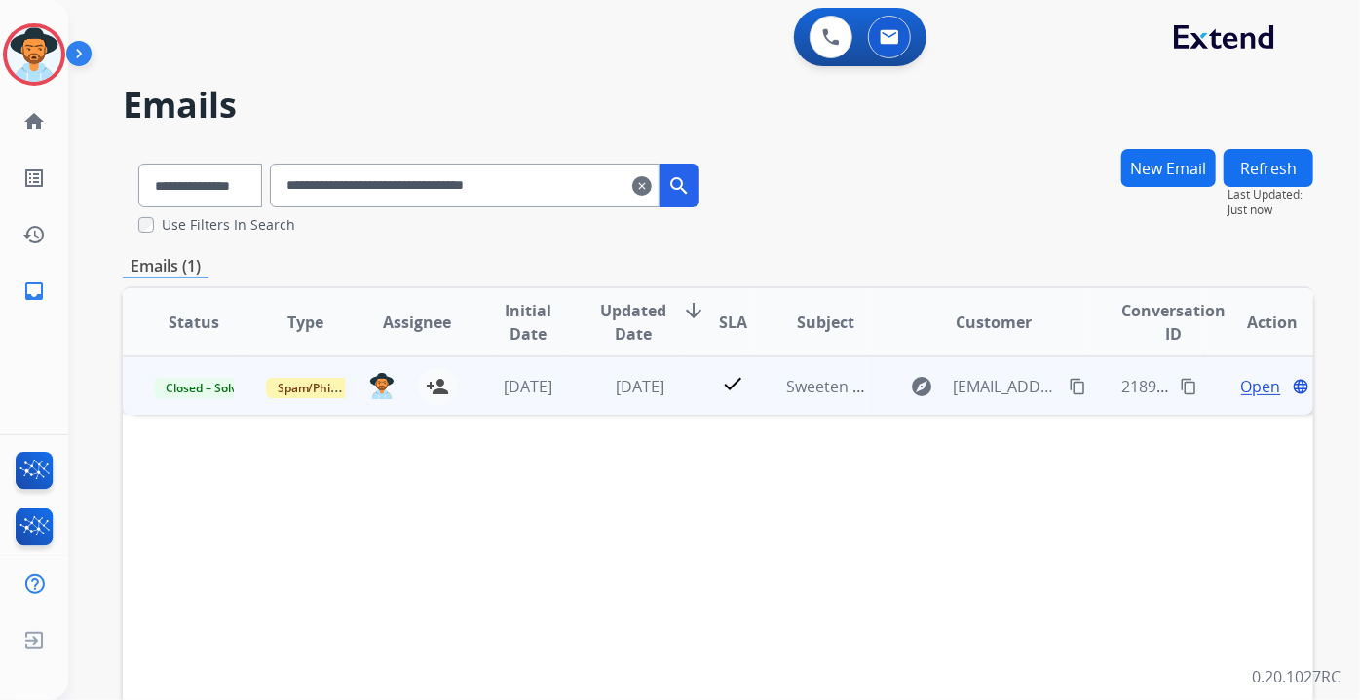
click at [1241, 392] on span "Open" at bounding box center [1261, 386] width 40 height 23
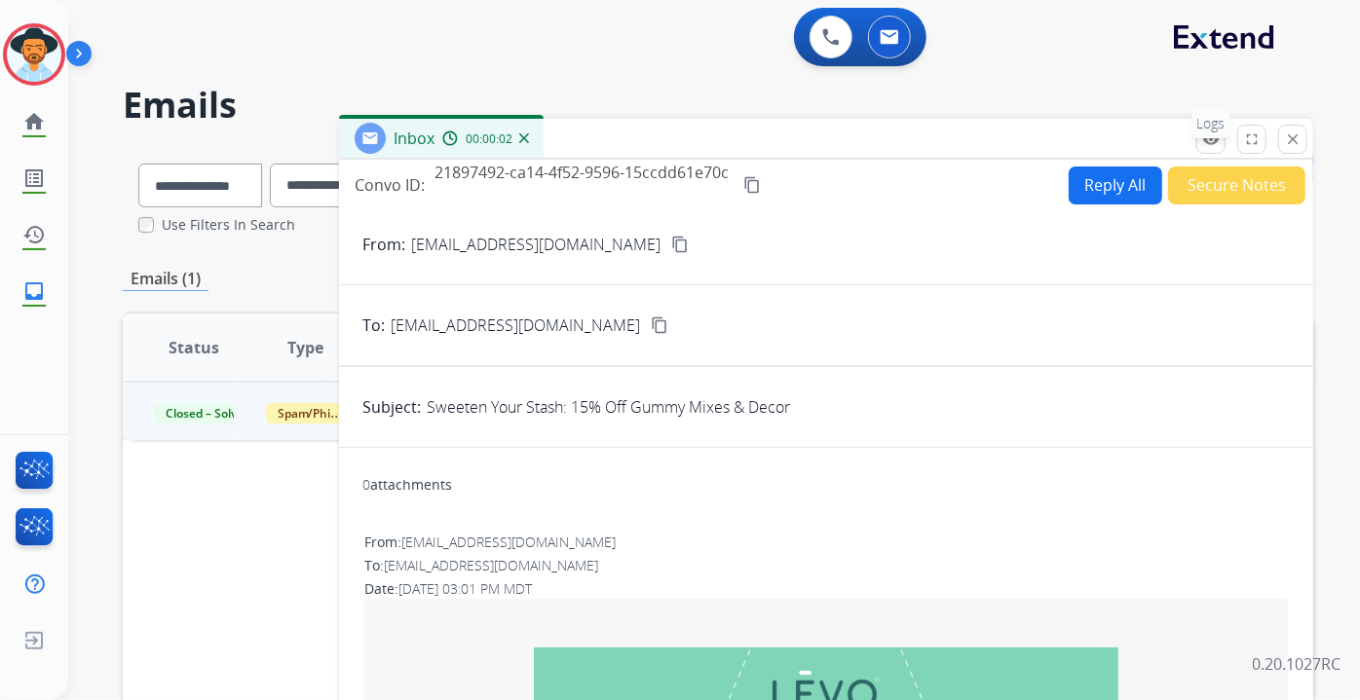
click at [1210, 137] on mat-icon "remove_red_eye" at bounding box center [1211, 140] width 18 height 18
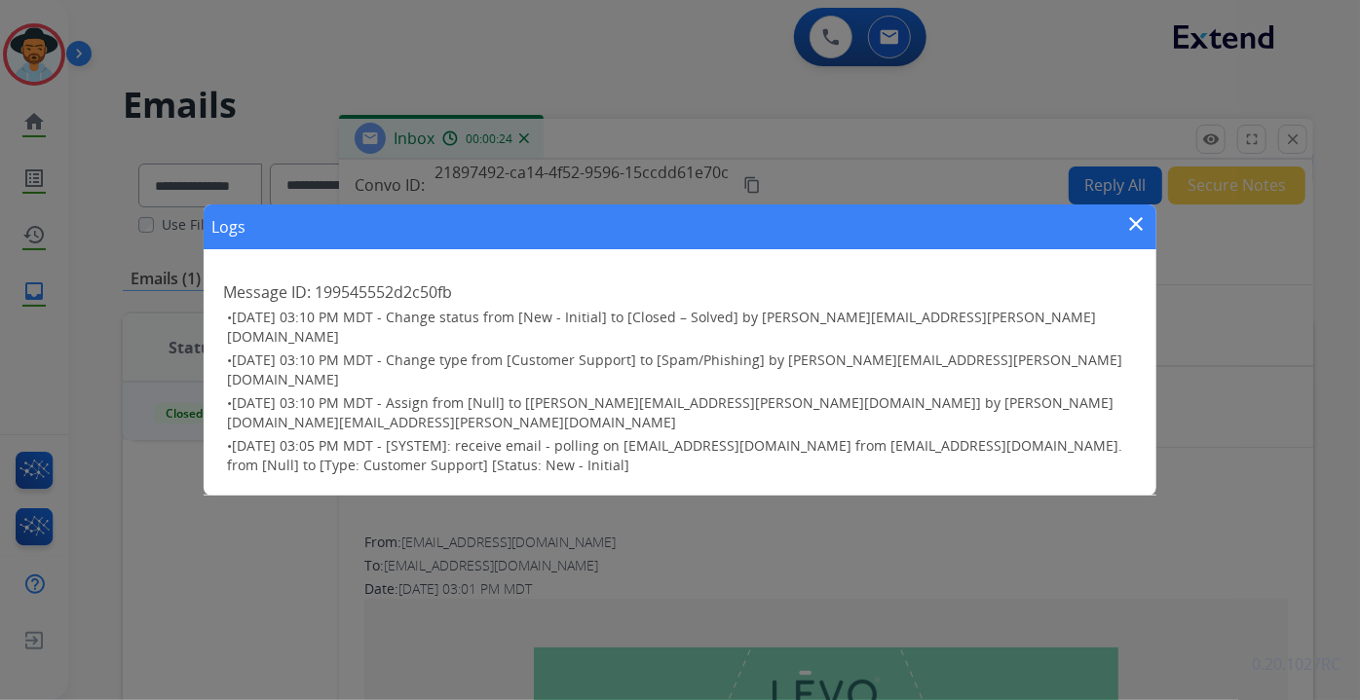
click at [1358, 368] on div "Logs close Message ID: 199545552d2c50fb • 09/16/2025 - 03:10 PM MDT - Change st…" at bounding box center [680, 350] width 1360 height 700
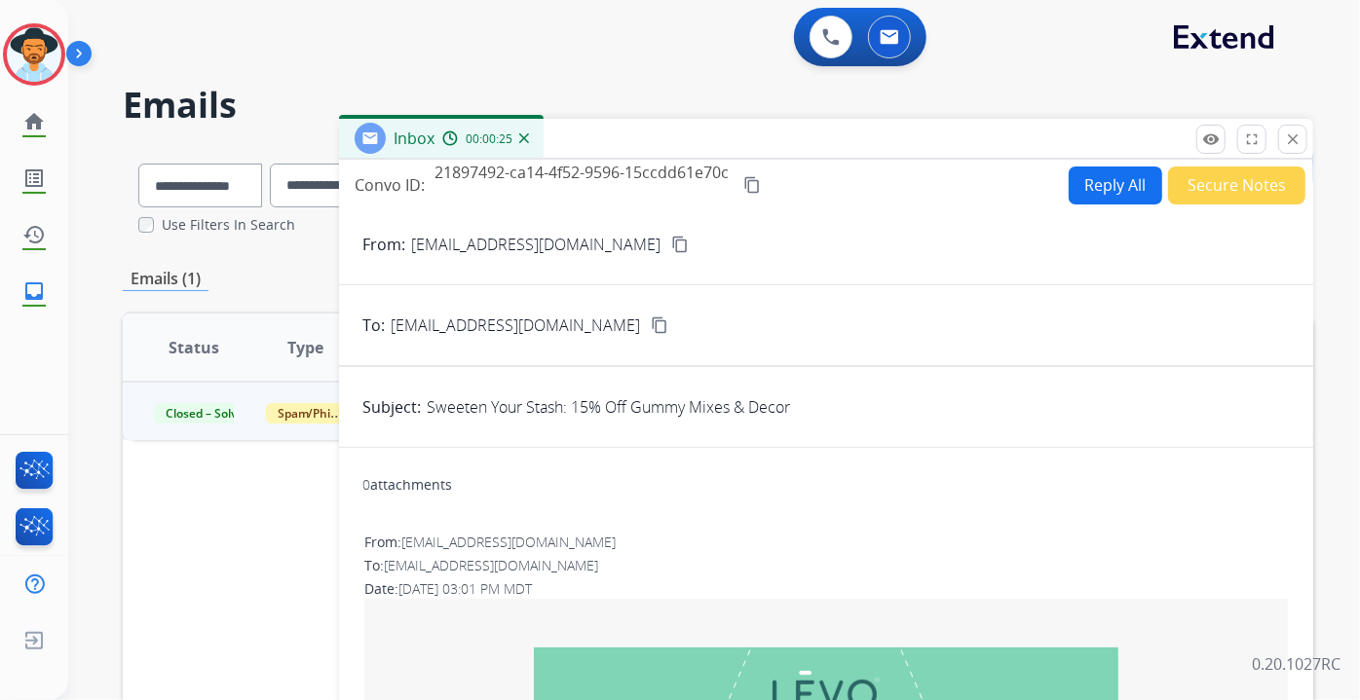
click at [1356, 370] on div "**********" at bounding box center [714, 350] width 1292 height 700
click at [1286, 145] on mat-icon "close" at bounding box center [1293, 140] width 18 height 18
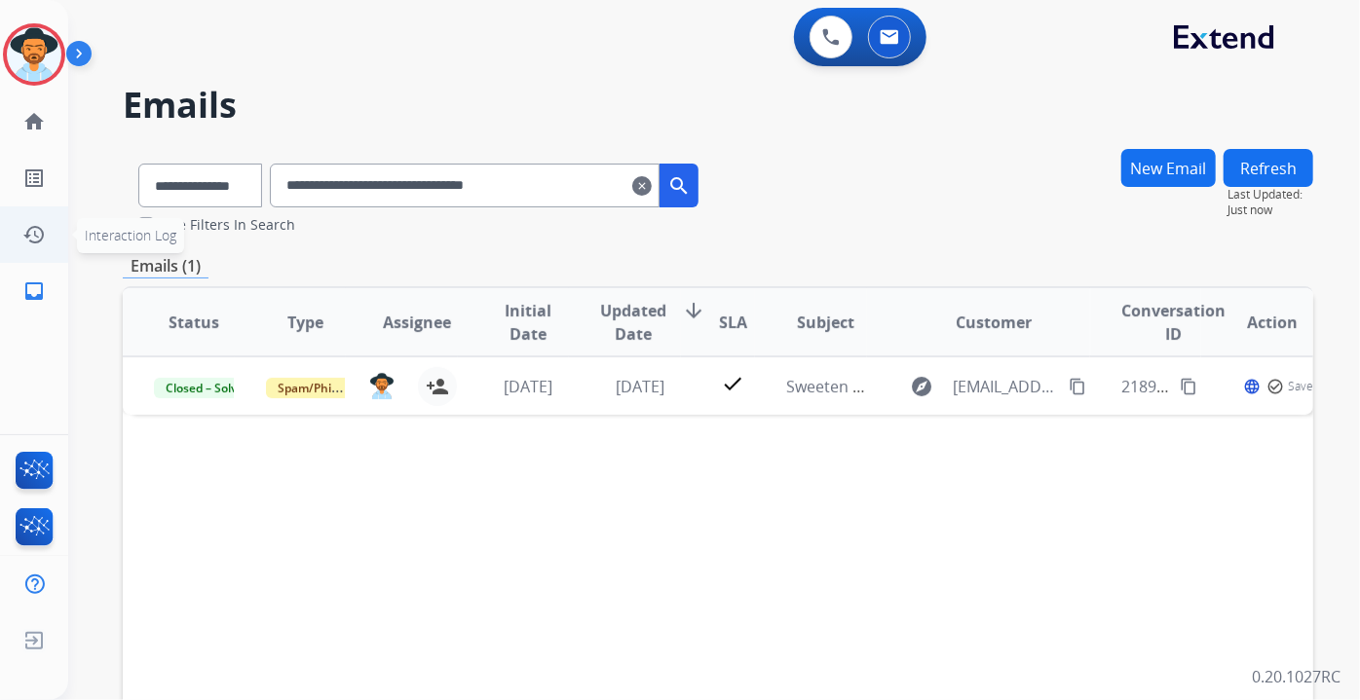
drag, startPoint x: 587, startPoint y: 197, endPoint x: 0, endPoint y: 219, distance: 587.9
click at [0, 218] on div "**********" at bounding box center [680, 350] width 1360 height 700
paste input "text"
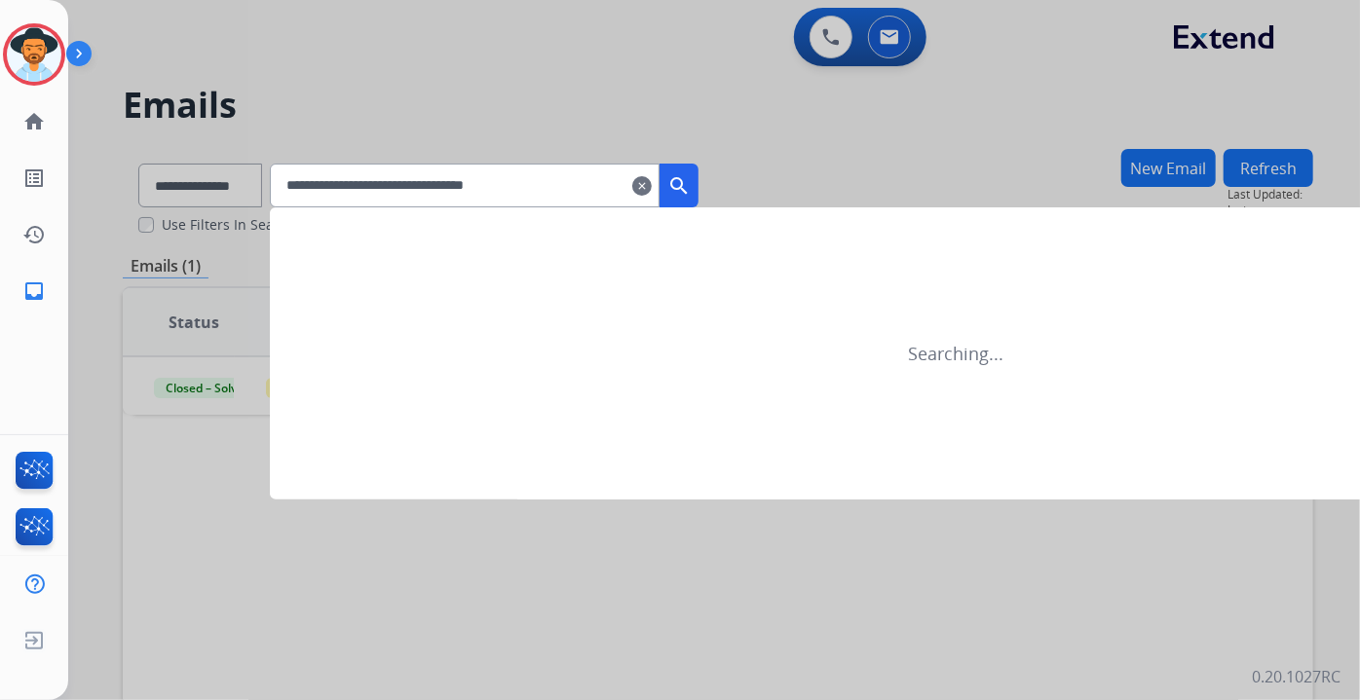
click at [691, 177] on mat-icon "search" at bounding box center [678, 185] width 23 height 23
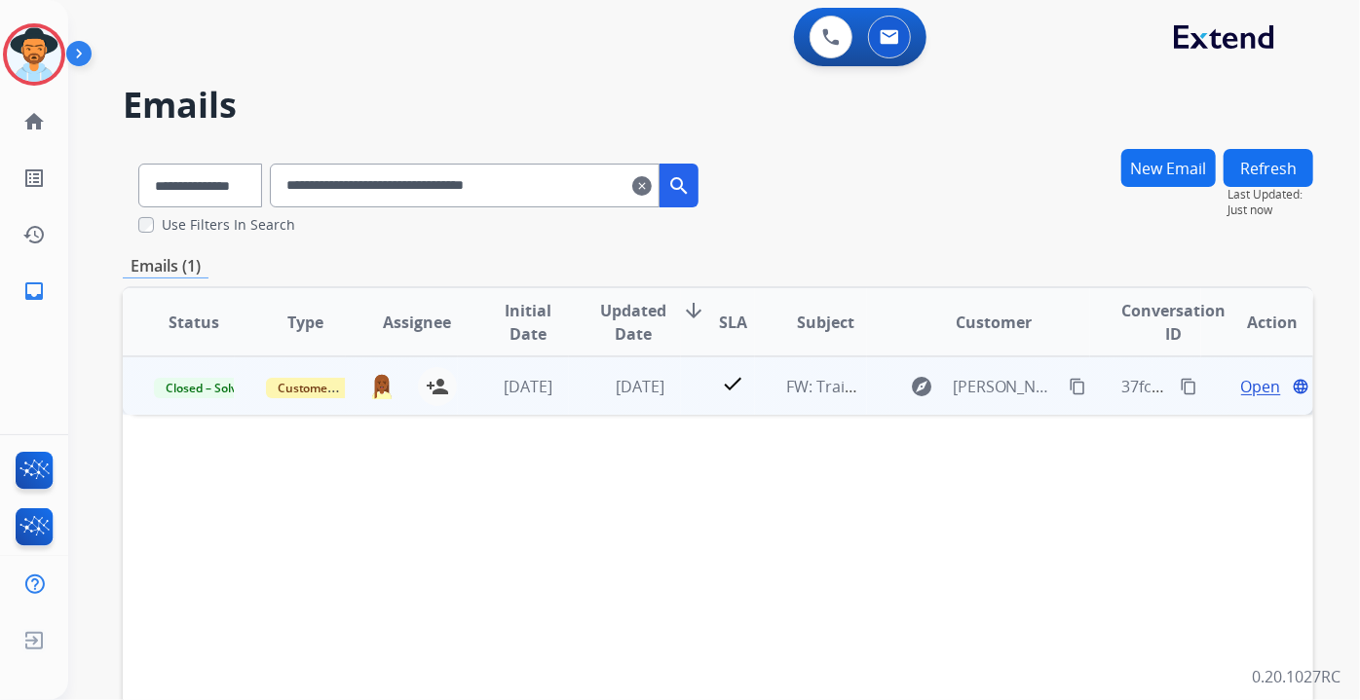
click at [1243, 388] on span "Open" at bounding box center [1261, 386] width 40 height 23
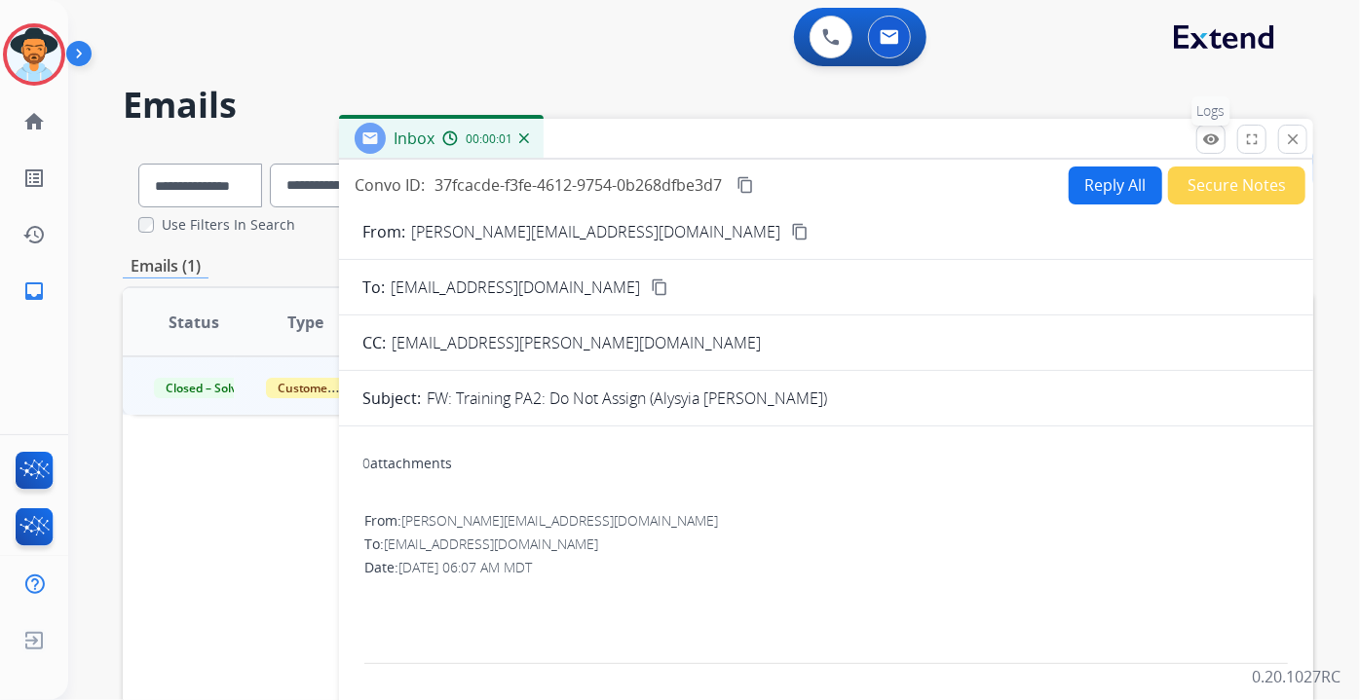
click at [1208, 136] on mat-icon "remove_red_eye" at bounding box center [1211, 140] width 18 height 18
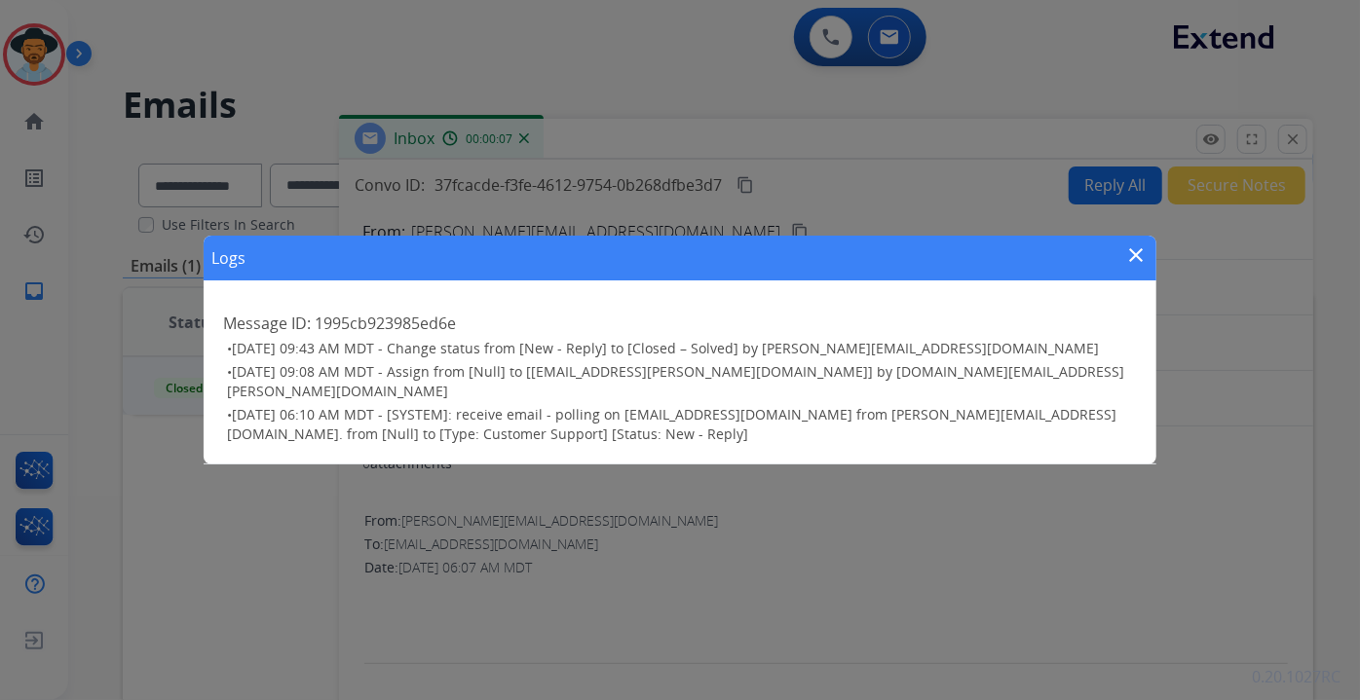
click at [1138, 267] on mat-icon "close" at bounding box center [1136, 255] width 23 height 23
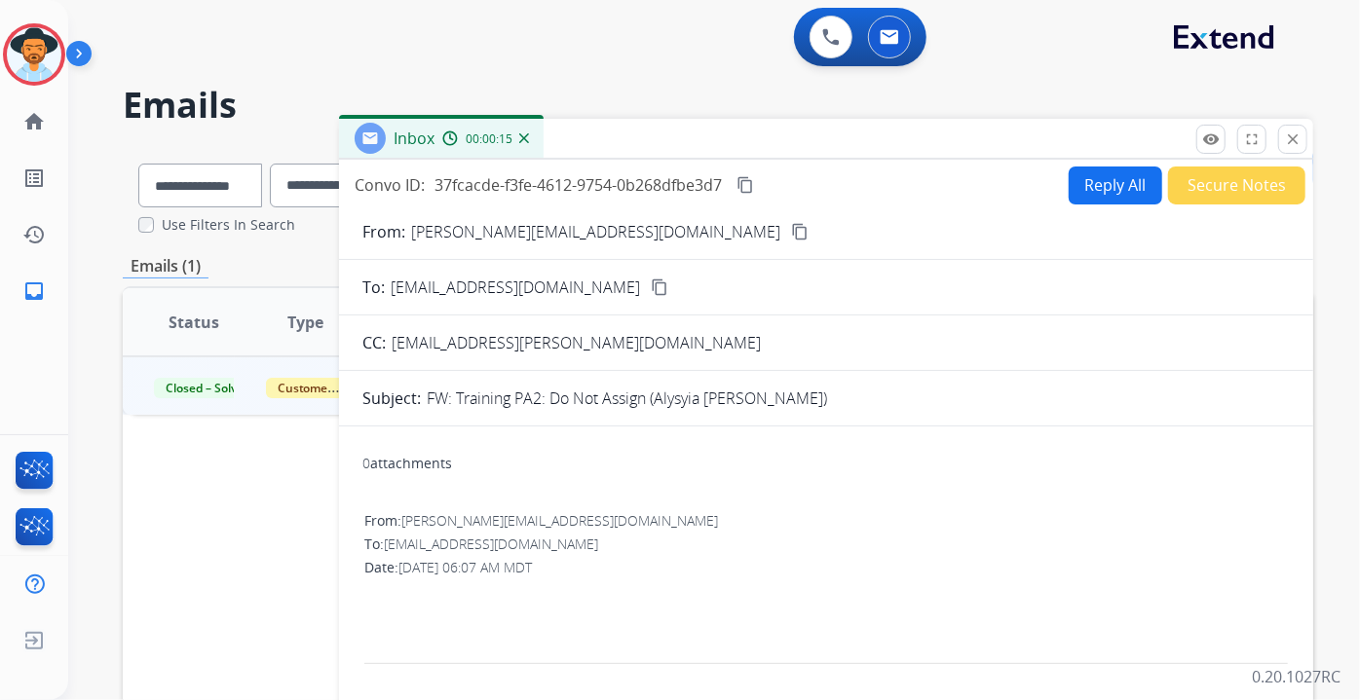
click at [1299, 135] on mat-icon "close" at bounding box center [1293, 140] width 18 height 18
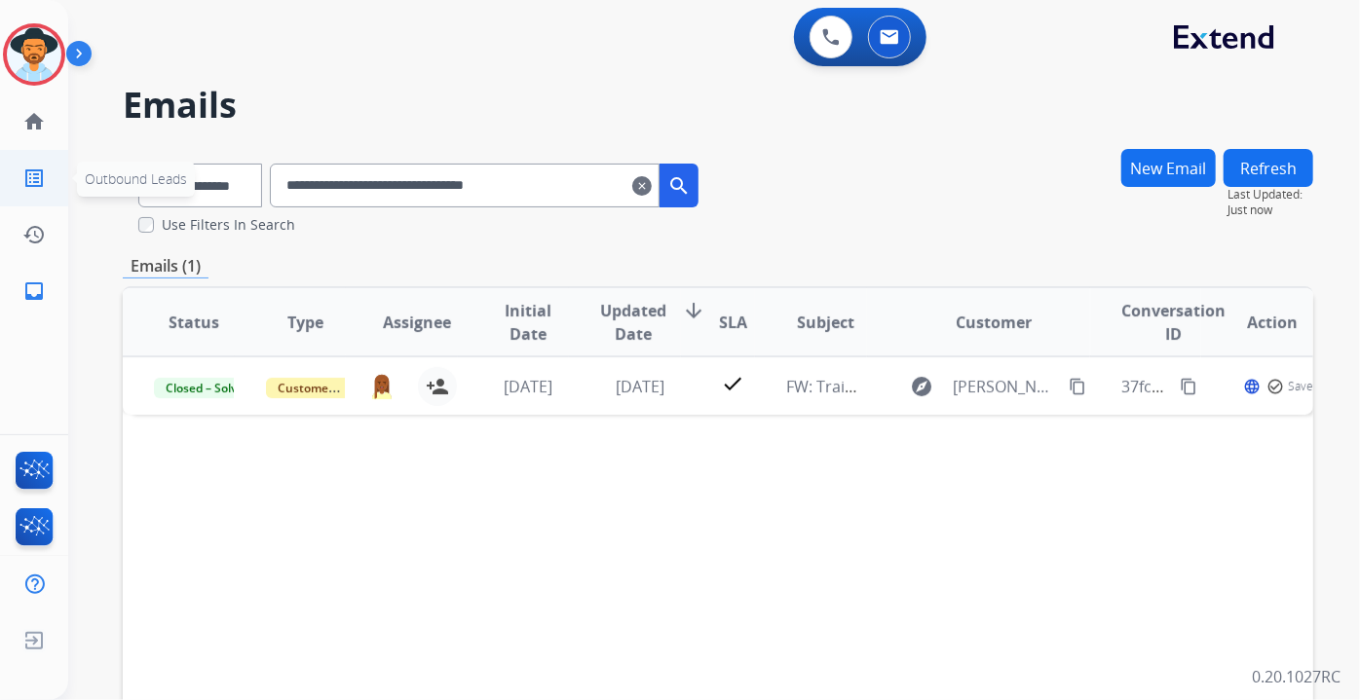
drag, startPoint x: 600, startPoint y: 187, endPoint x: 0, endPoint y: 187, distance: 600.1
click at [0, 187] on div "**********" at bounding box center [680, 350] width 1360 height 700
paste input "text"
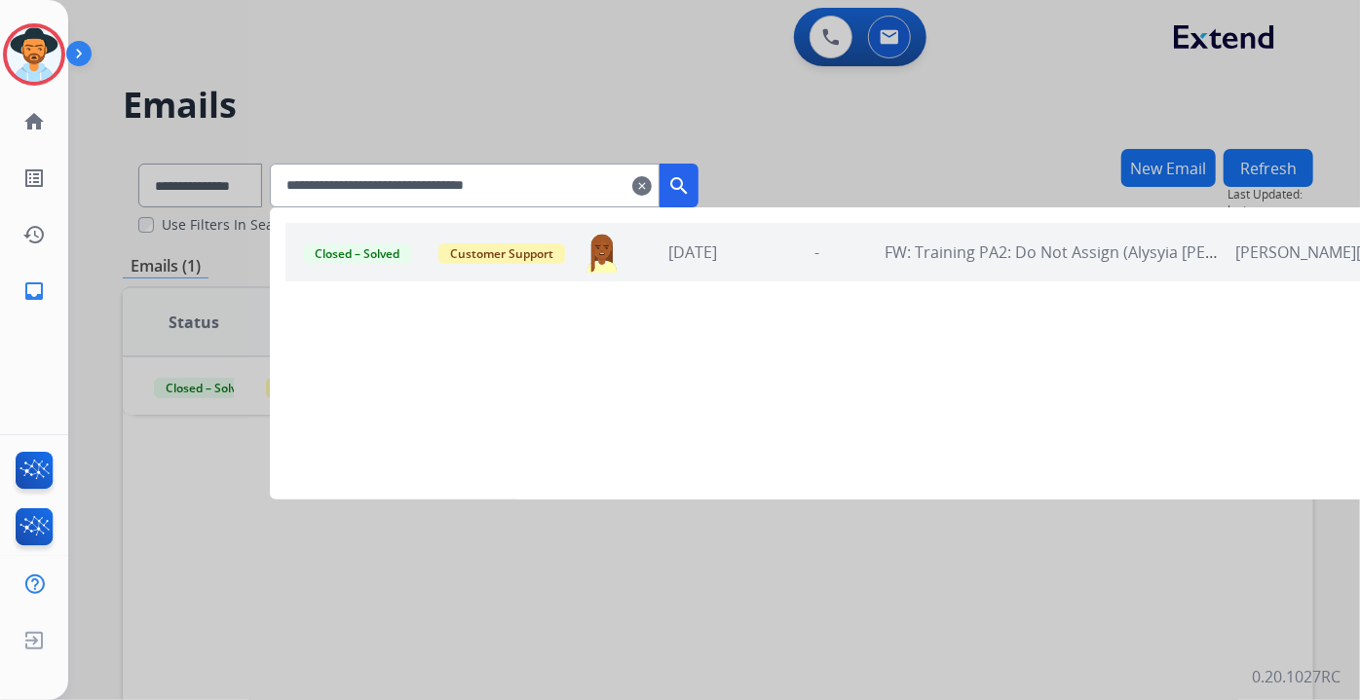
click at [699, 178] on button "search" at bounding box center [679, 186] width 39 height 44
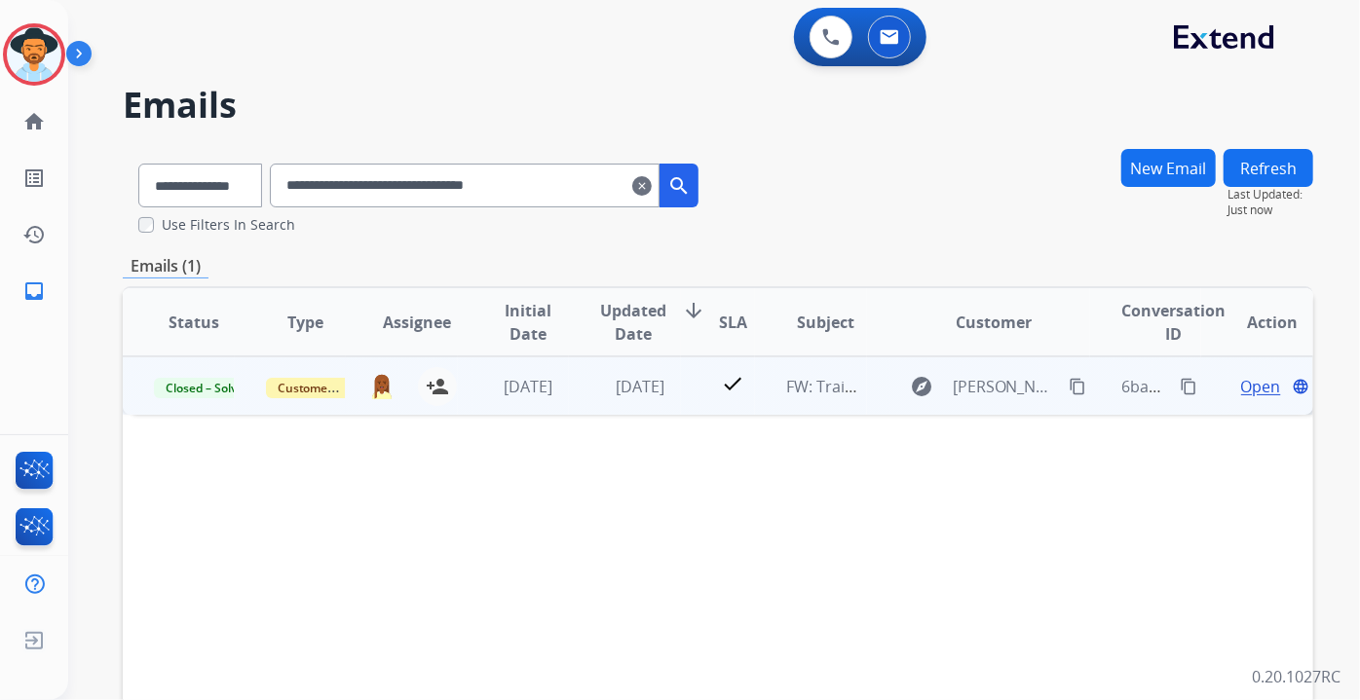
click at [1248, 394] on span "Open" at bounding box center [1261, 386] width 40 height 23
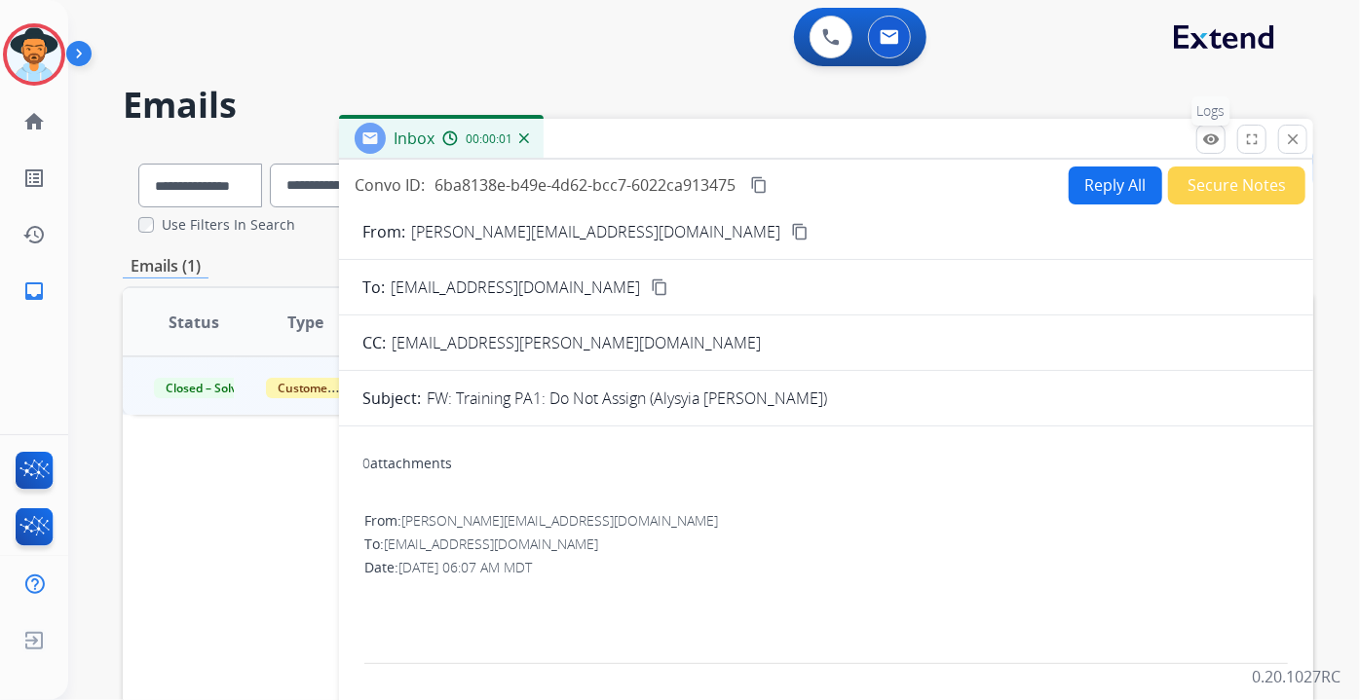
click at [1201, 139] on button "remove_red_eye Logs" at bounding box center [1210, 139] width 29 height 29
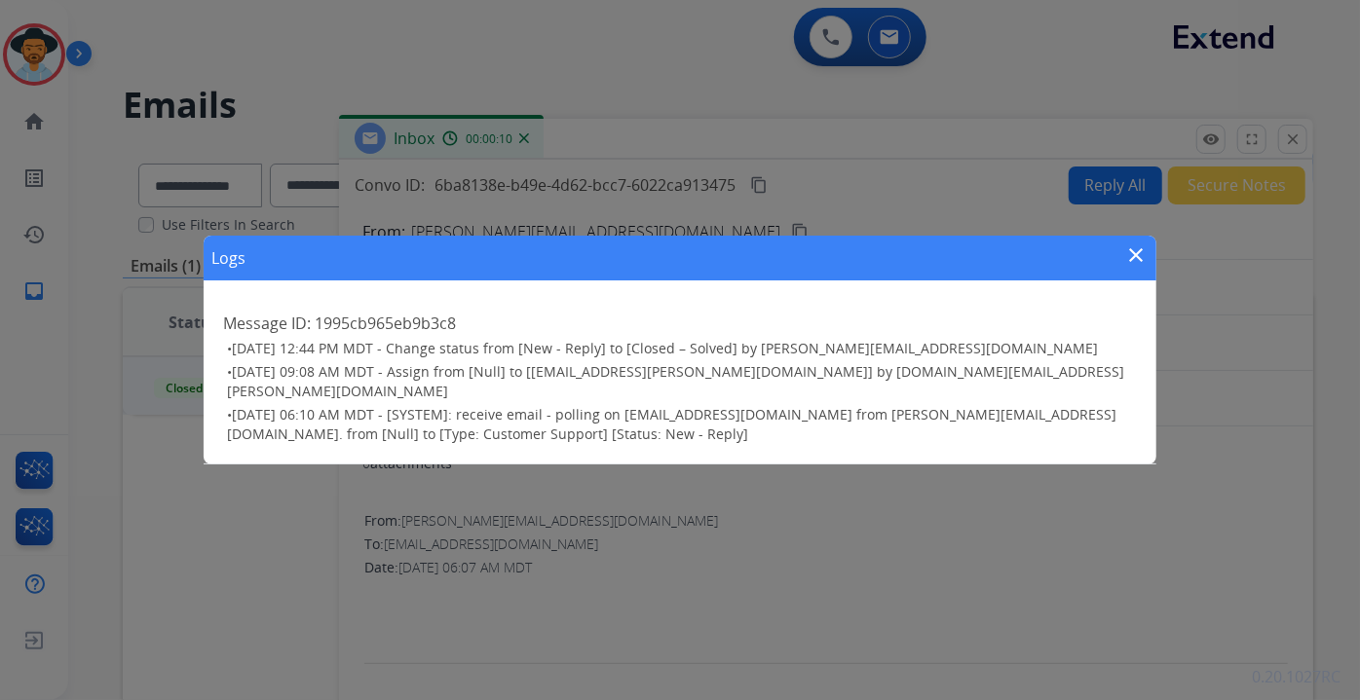
click at [1139, 267] on mat-icon "close" at bounding box center [1136, 255] width 23 height 23
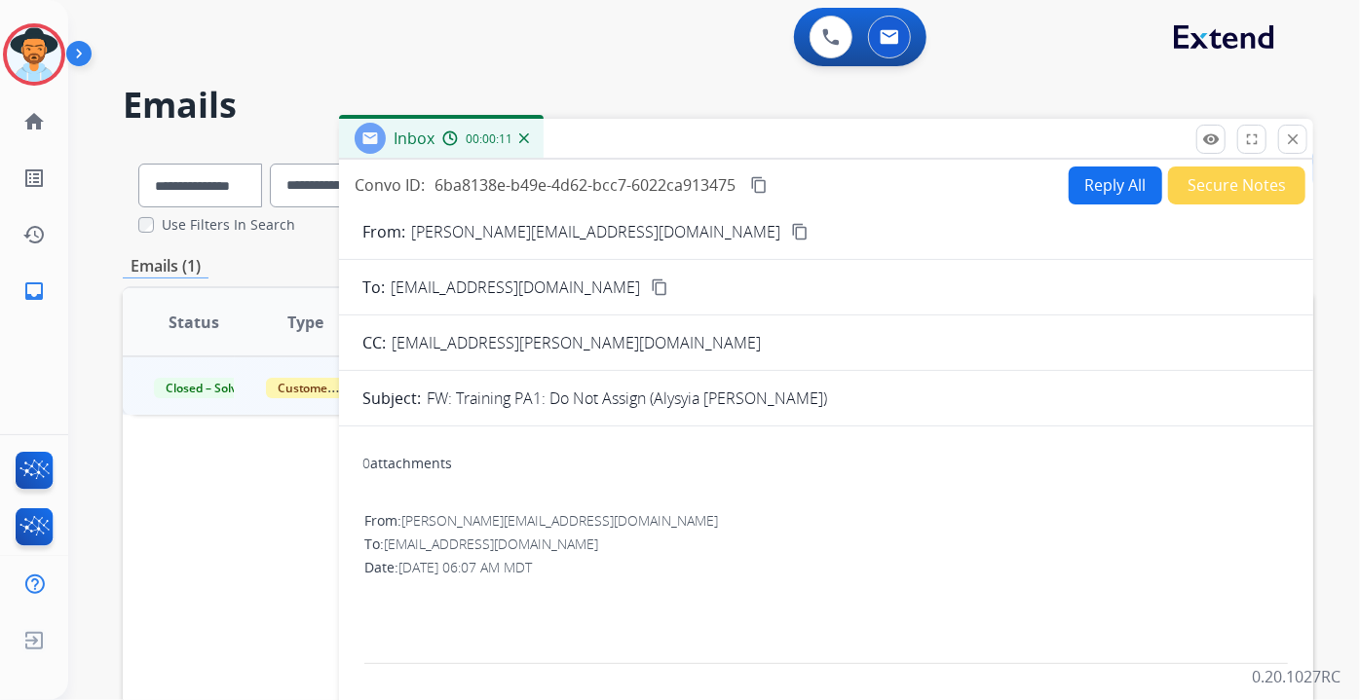
click at [1299, 134] on mat-icon "close" at bounding box center [1293, 140] width 18 height 18
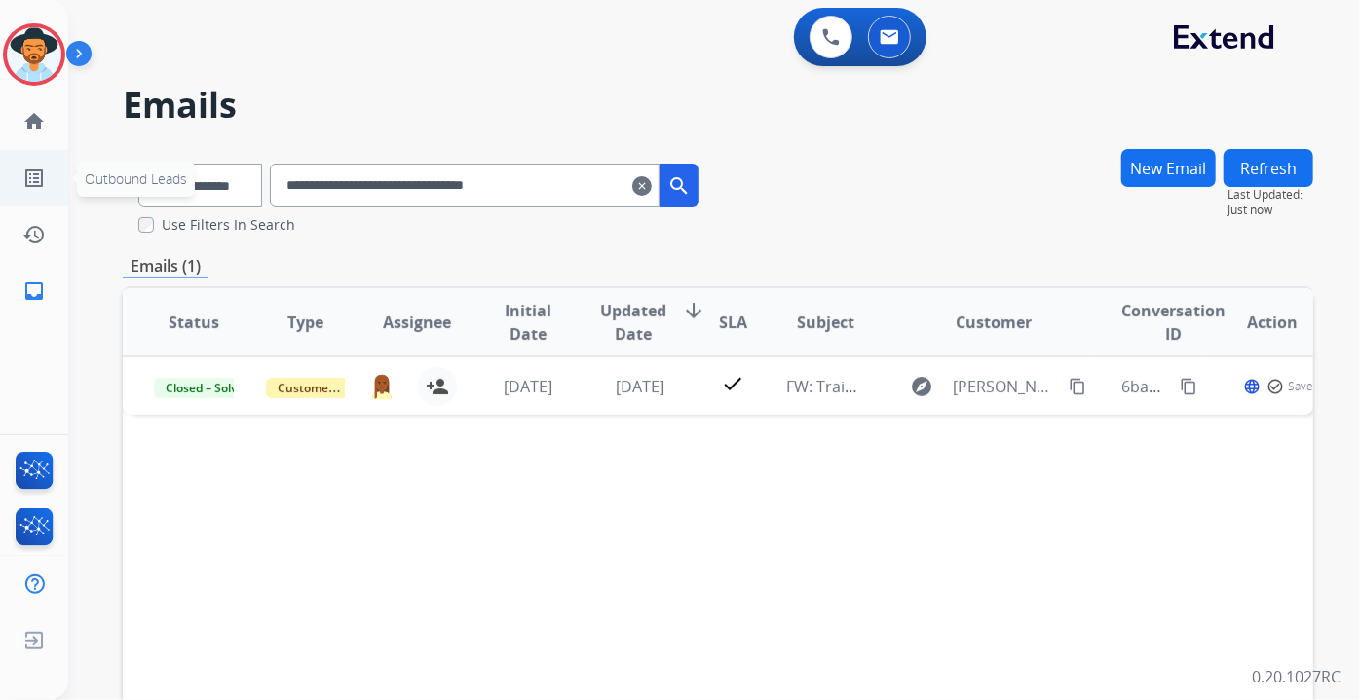
drag, startPoint x: 586, startPoint y: 189, endPoint x: 0, endPoint y: 183, distance: 585.5
click at [0, 182] on div "**********" at bounding box center [680, 350] width 1360 height 700
paste input "text"
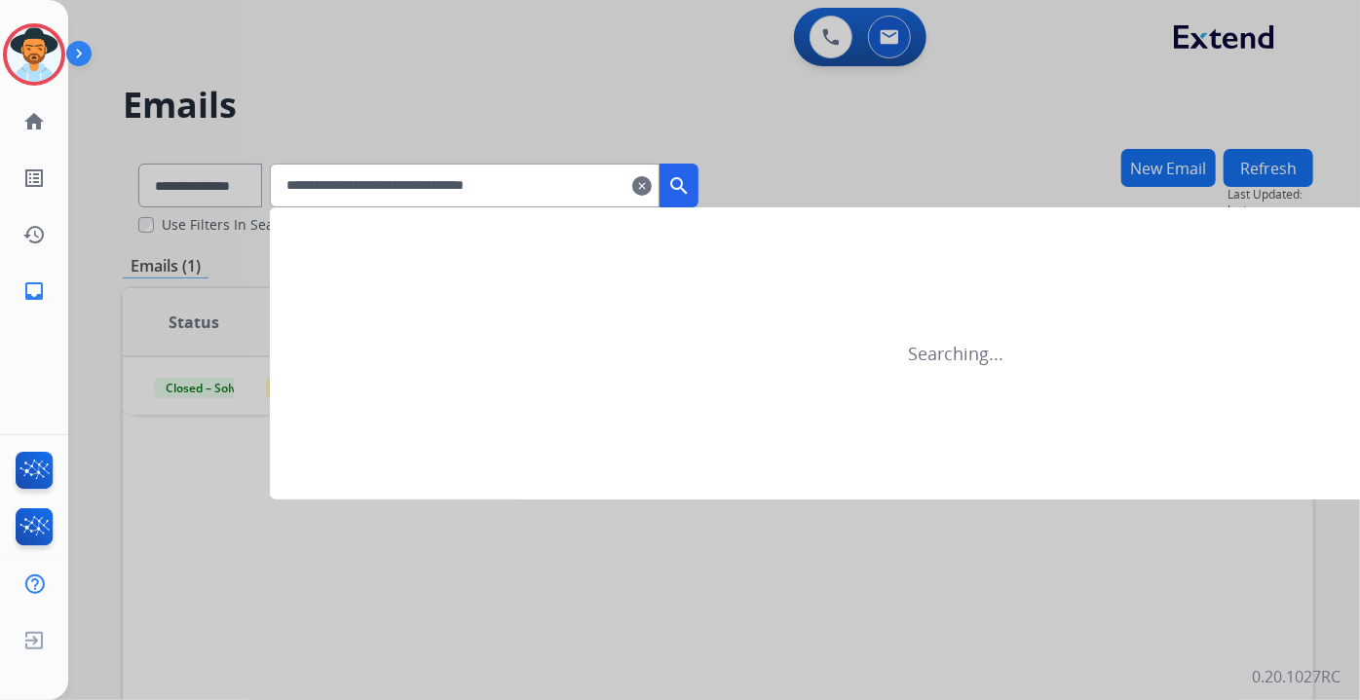
click at [691, 184] on mat-icon "search" at bounding box center [678, 185] width 23 height 23
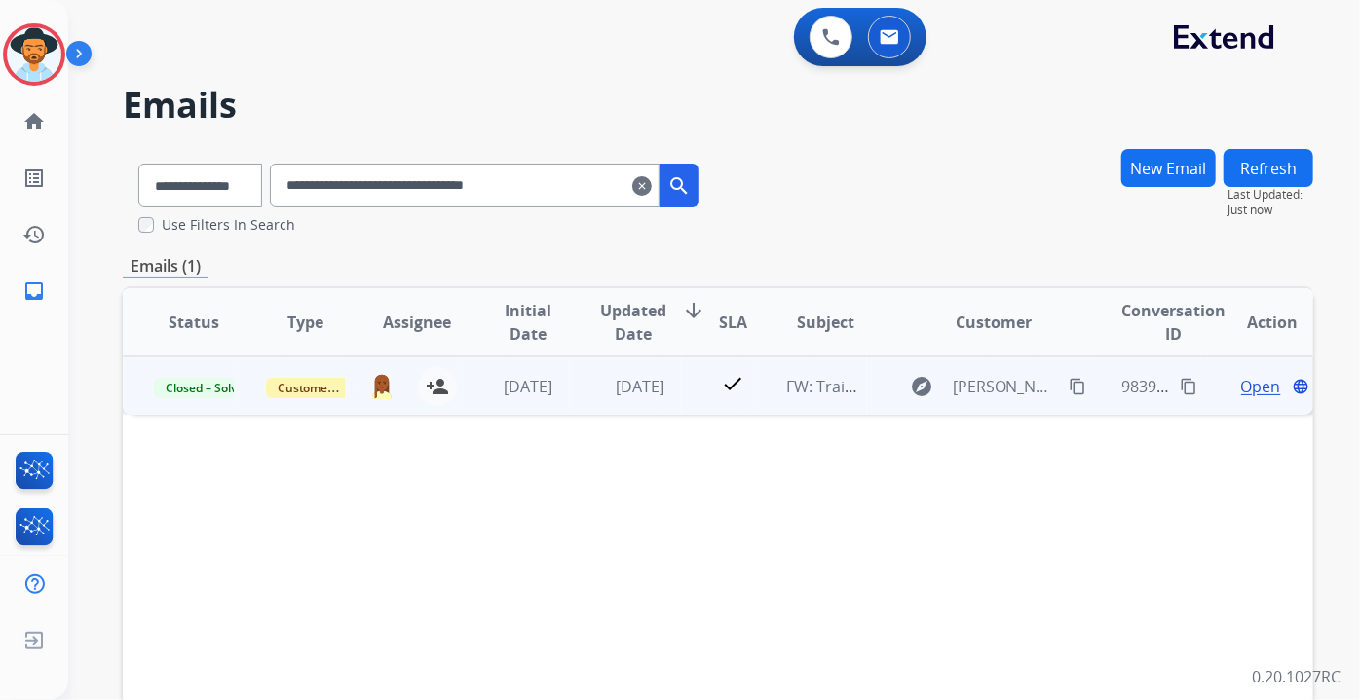
click at [1241, 392] on span "Open" at bounding box center [1261, 386] width 40 height 23
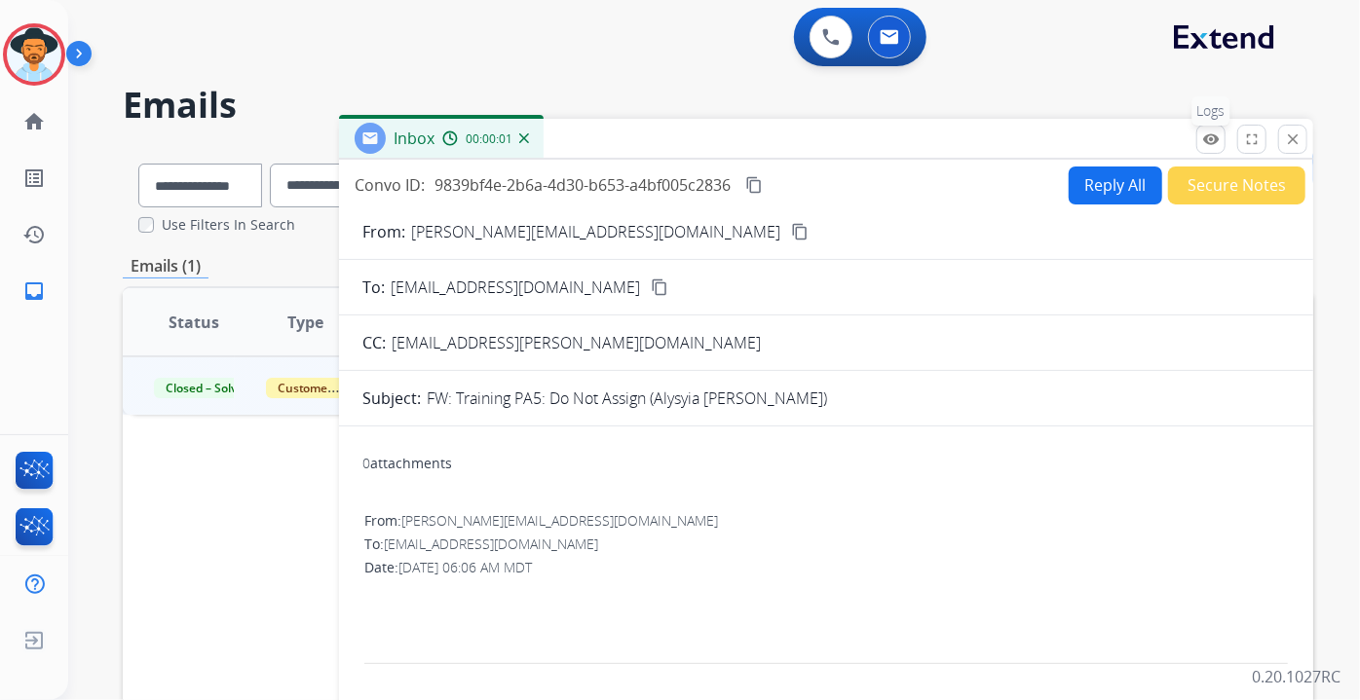
click at [1213, 132] on mat-icon "remove_red_eye" at bounding box center [1211, 140] width 18 height 18
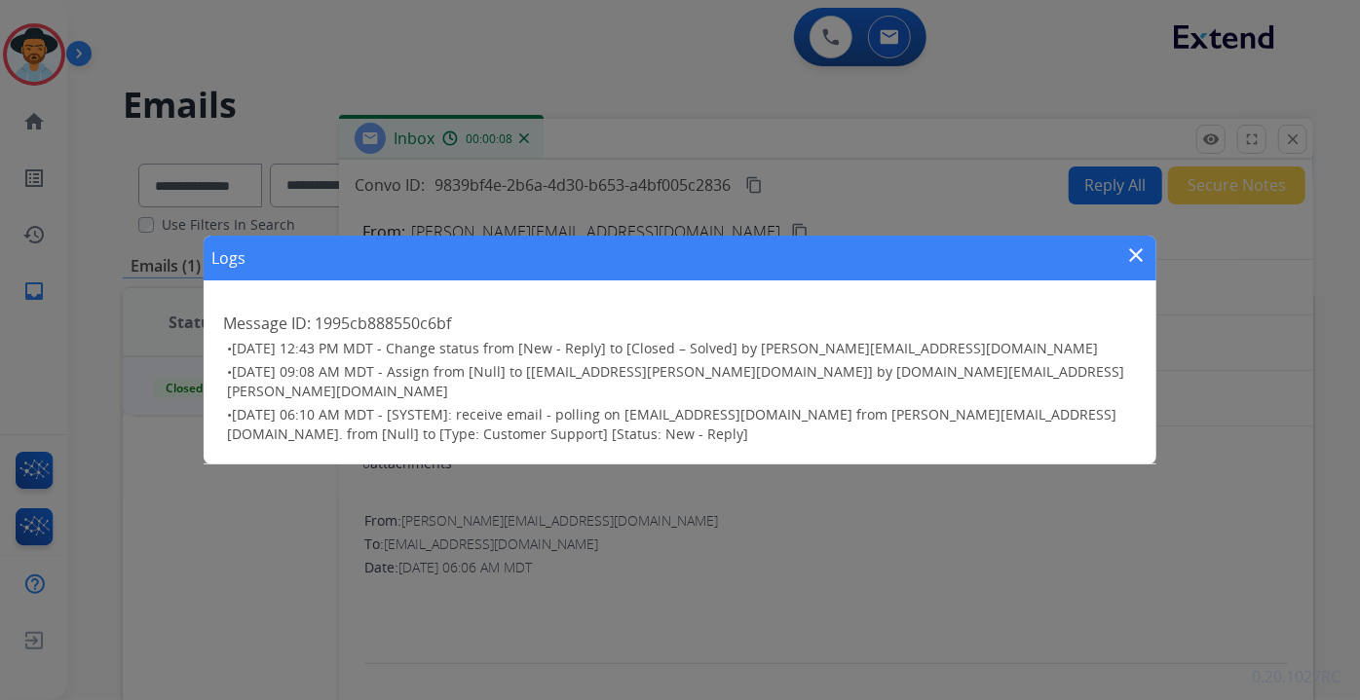
click at [1139, 262] on mat-icon "close" at bounding box center [1136, 255] width 23 height 23
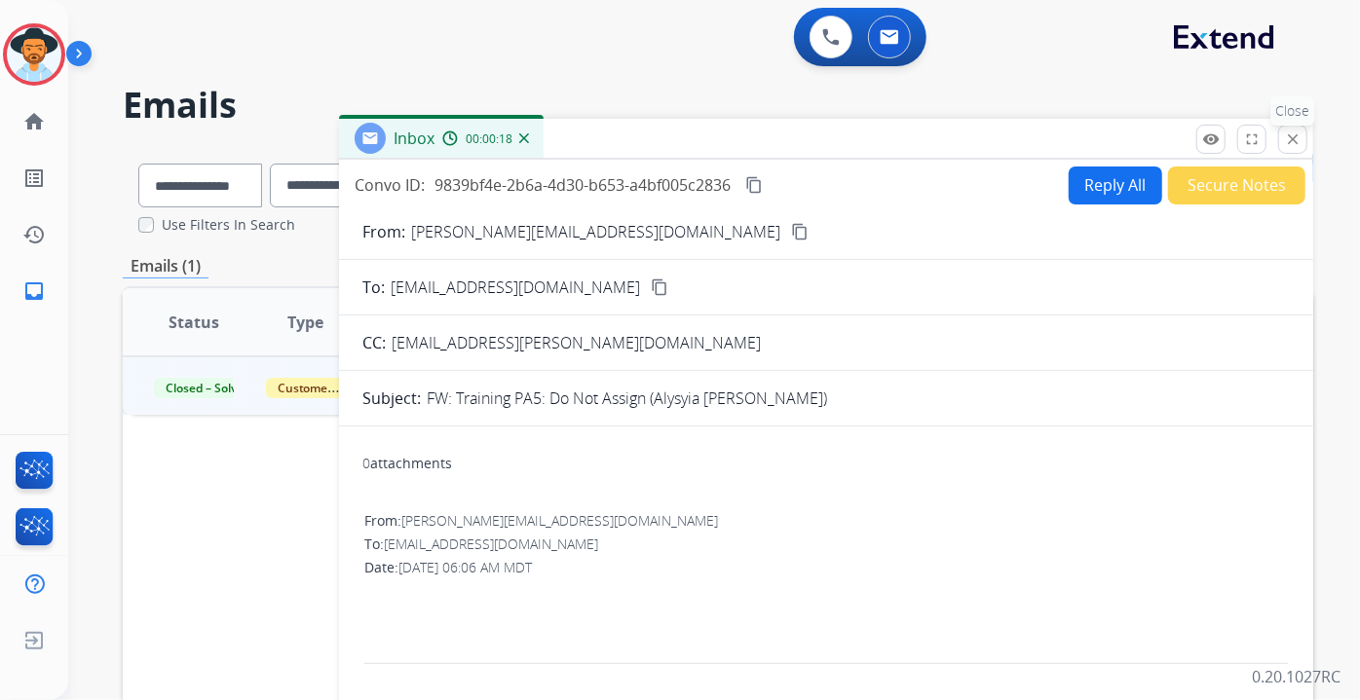
click at [1294, 139] on mat-icon "close" at bounding box center [1293, 140] width 18 height 18
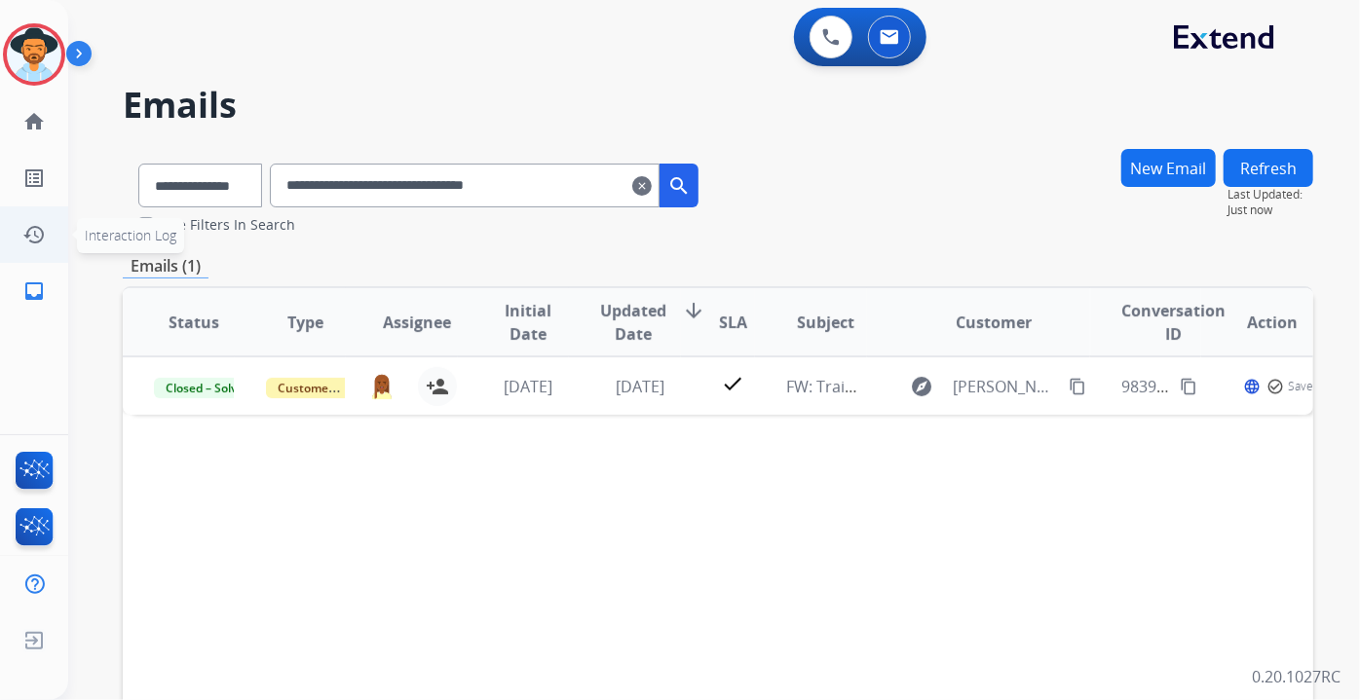
drag, startPoint x: 577, startPoint y: 183, endPoint x: 0, endPoint y: 216, distance: 577.7
click at [0, 216] on div "**********" at bounding box center [680, 350] width 1360 height 700
paste input "text"
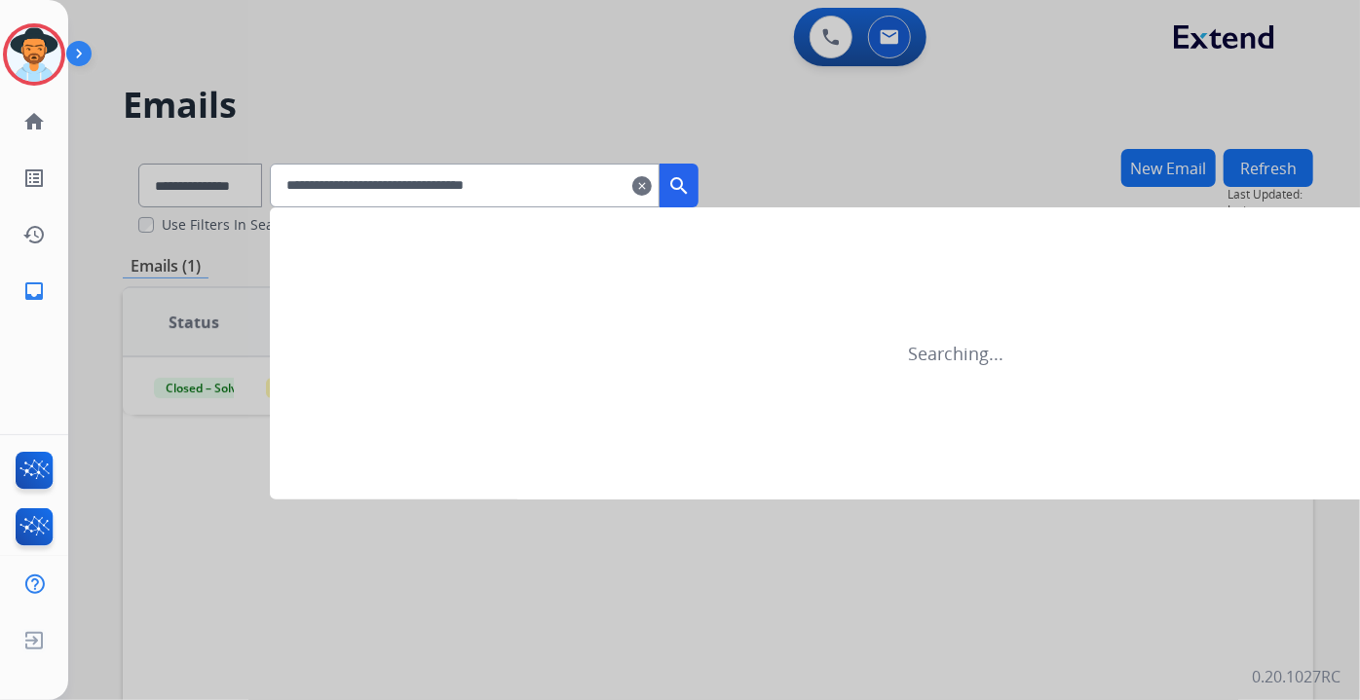
type input "**********"
click at [691, 192] on mat-icon "search" at bounding box center [678, 185] width 23 height 23
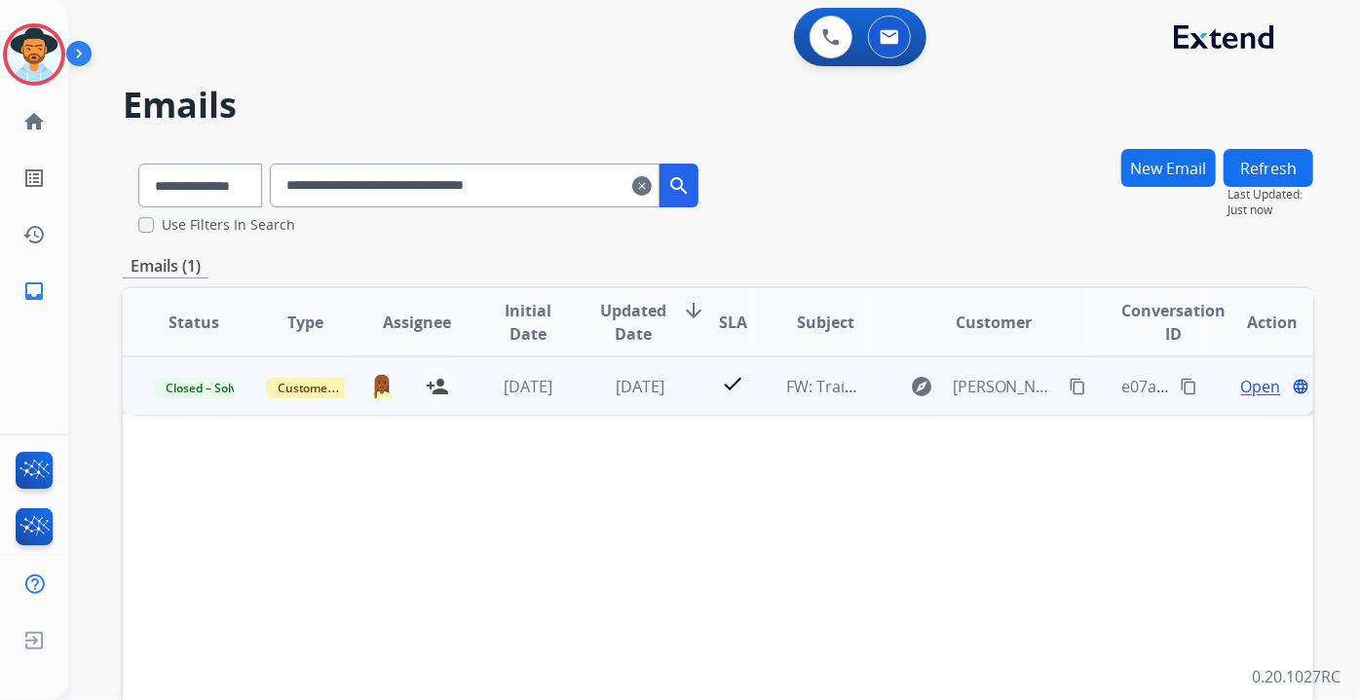
click at [1254, 386] on span "Open" at bounding box center [1261, 386] width 40 height 23
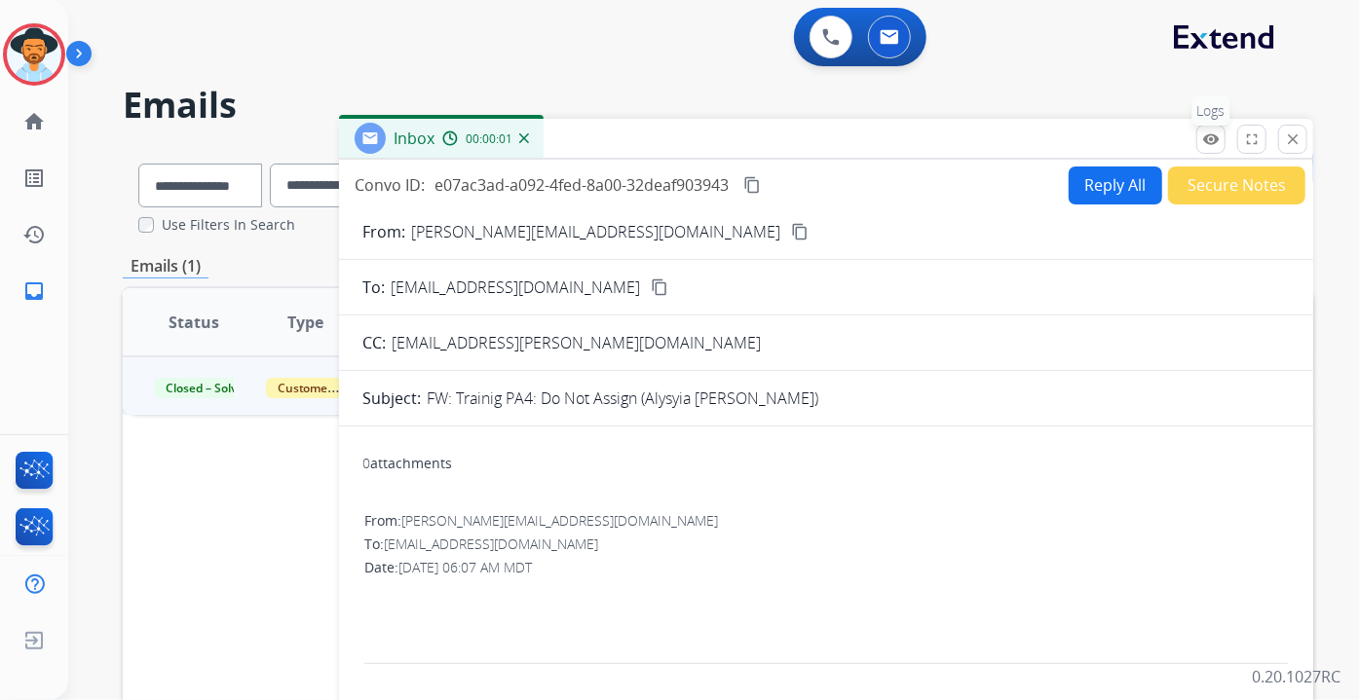
click at [1205, 142] on mat-icon "remove_red_eye" at bounding box center [1211, 140] width 18 height 18
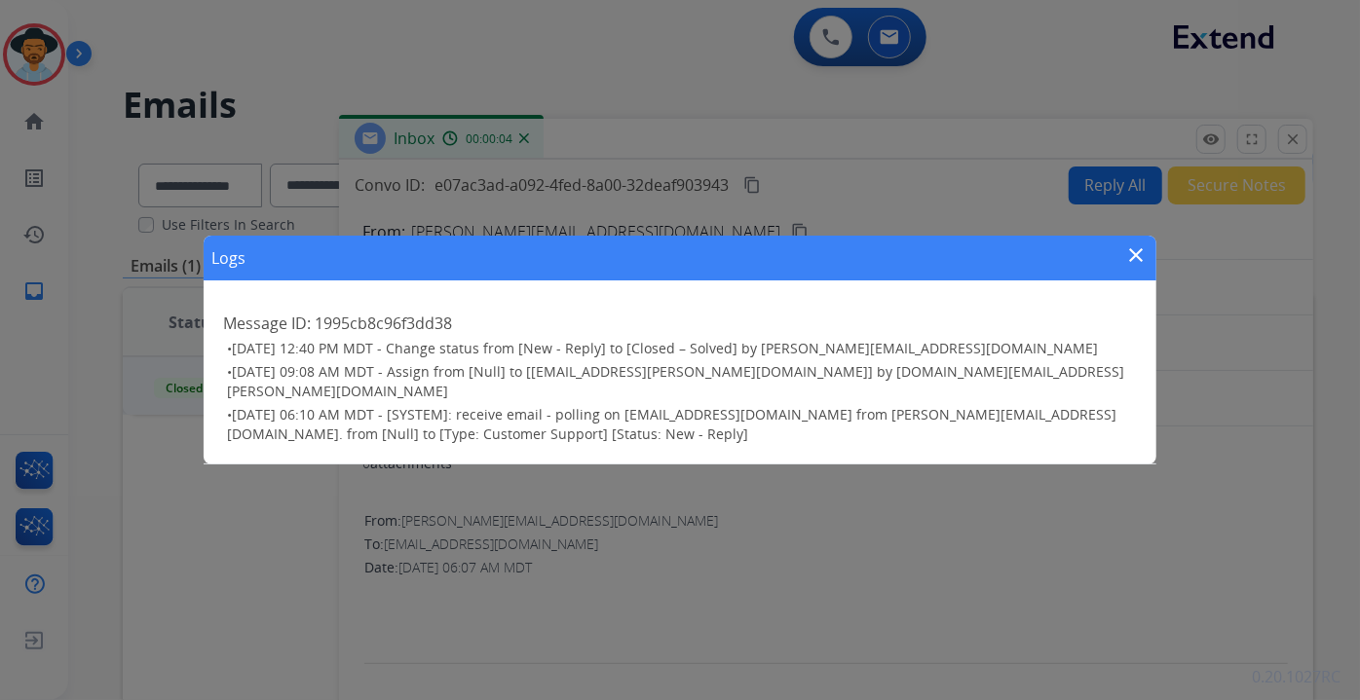
drag, startPoint x: 1132, startPoint y: 265, endPoint x: 1335, endPoint y: 321, distance: 210.4
click at [1130, 265] on mat-icon "close" at bounding box center [1136, 255] width 23 height 23
